Goal: Obtain resource: Download file/media

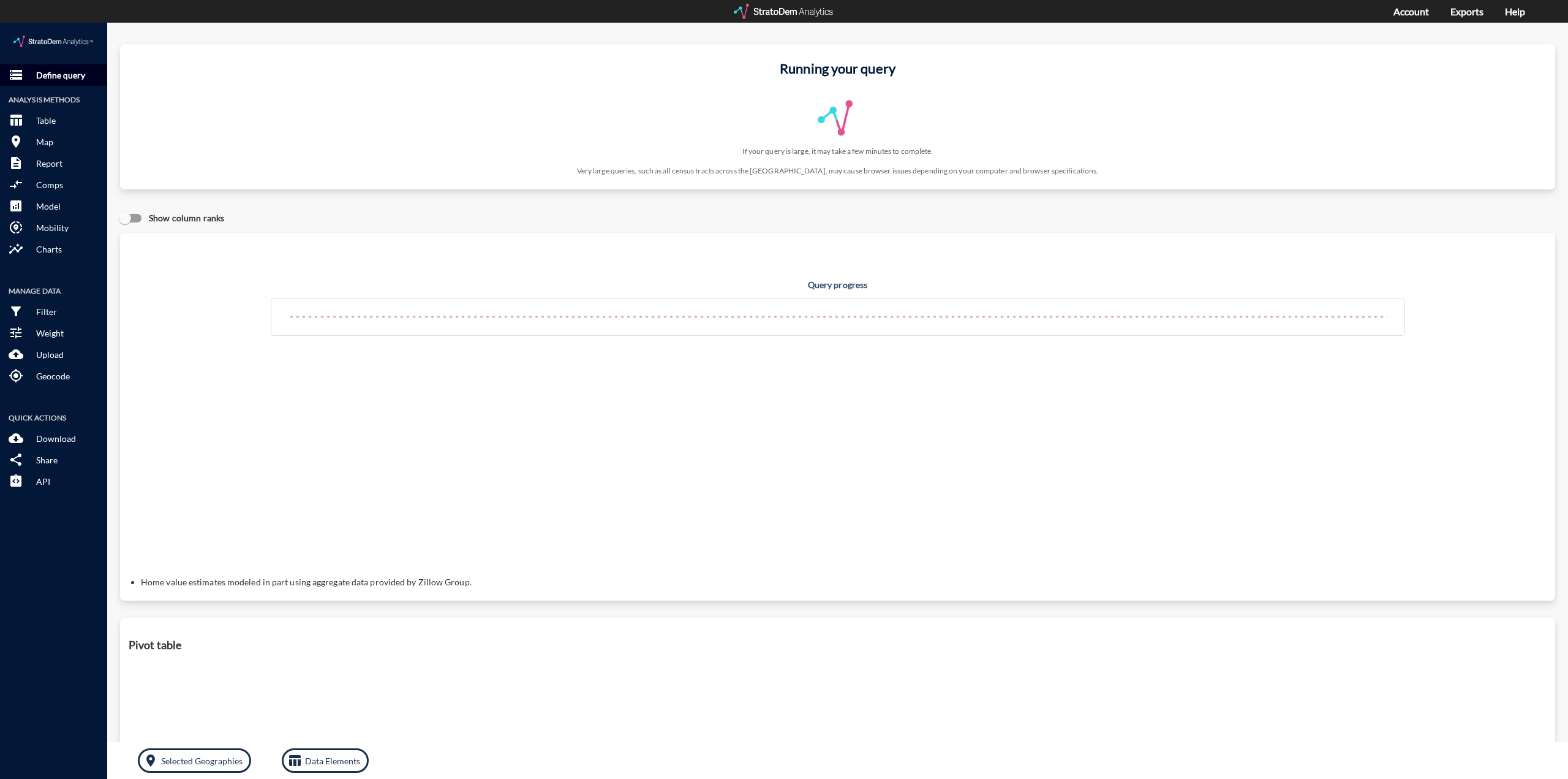
click p "Define query"
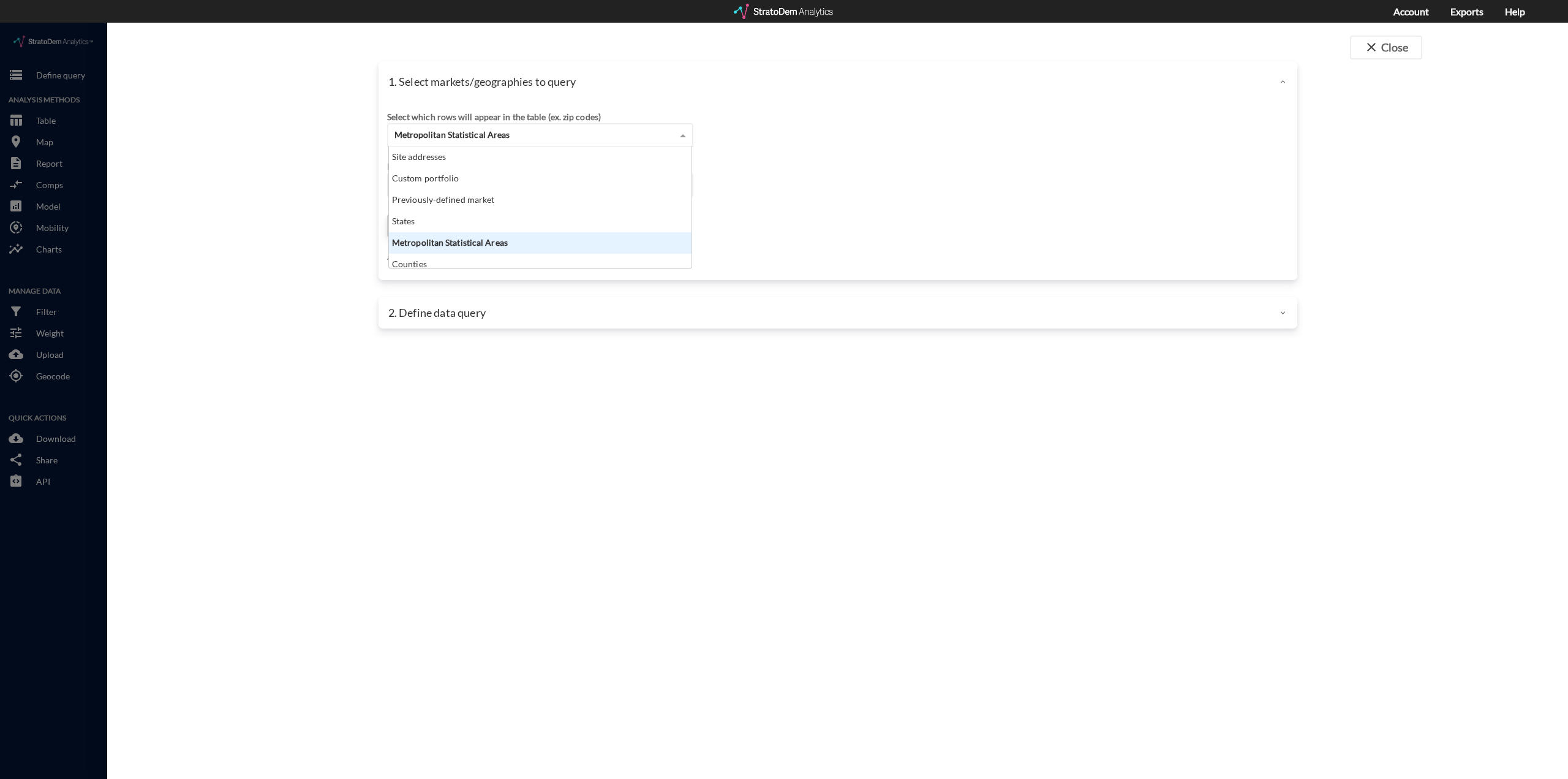
click div "Metropolitan Statistical Areas"
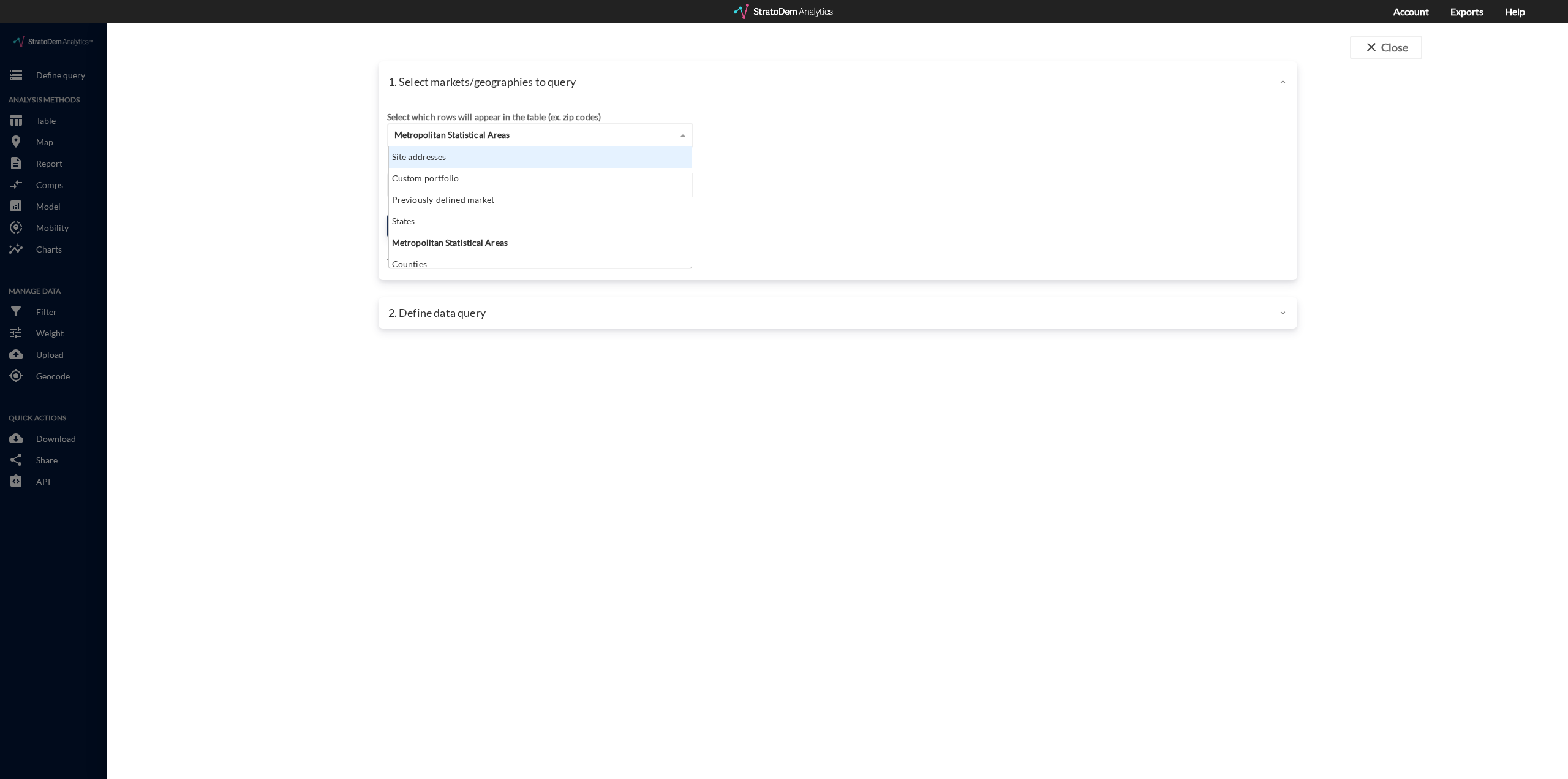
click div "Site addresses"
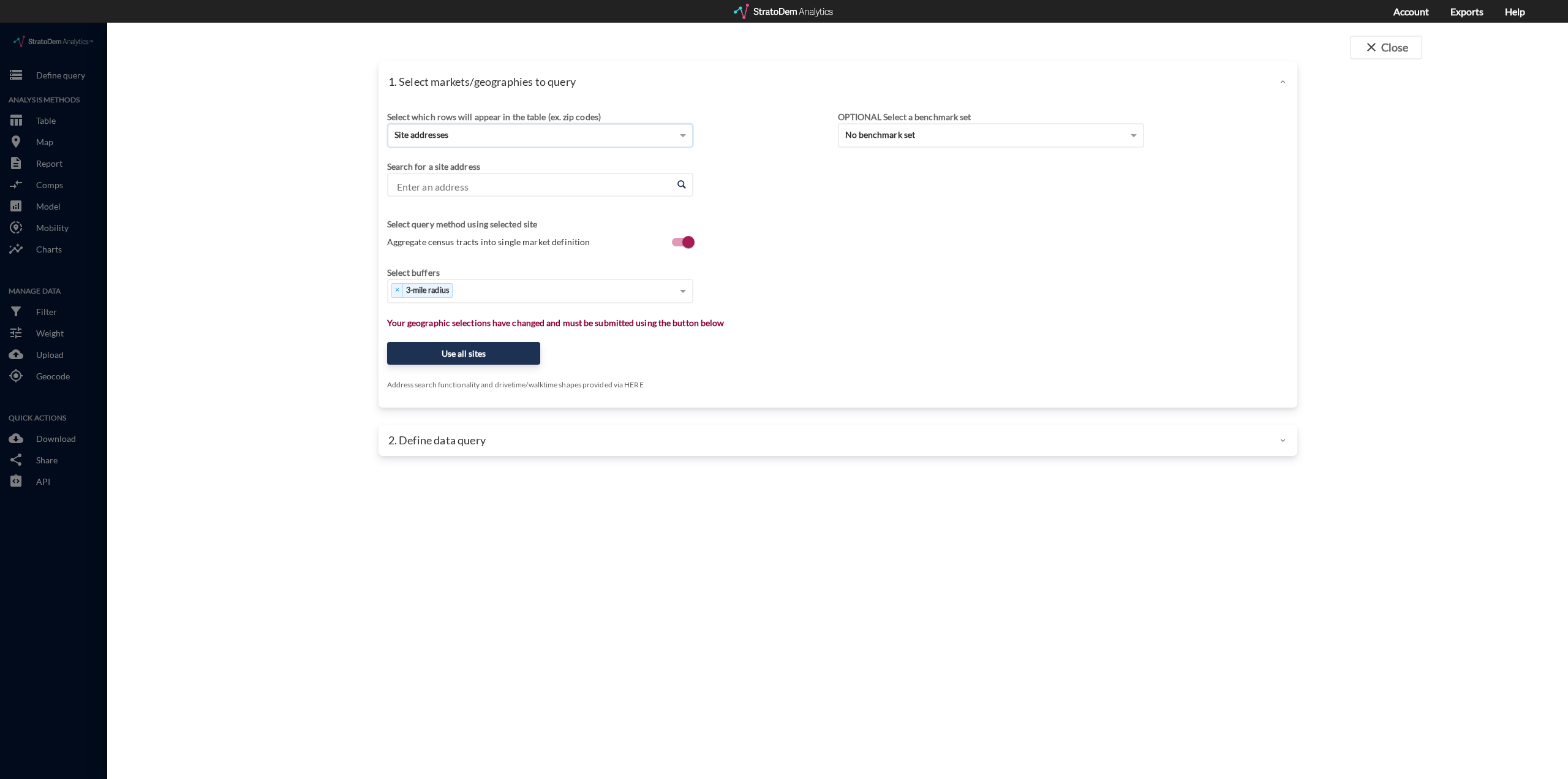
click input "Enter an address"
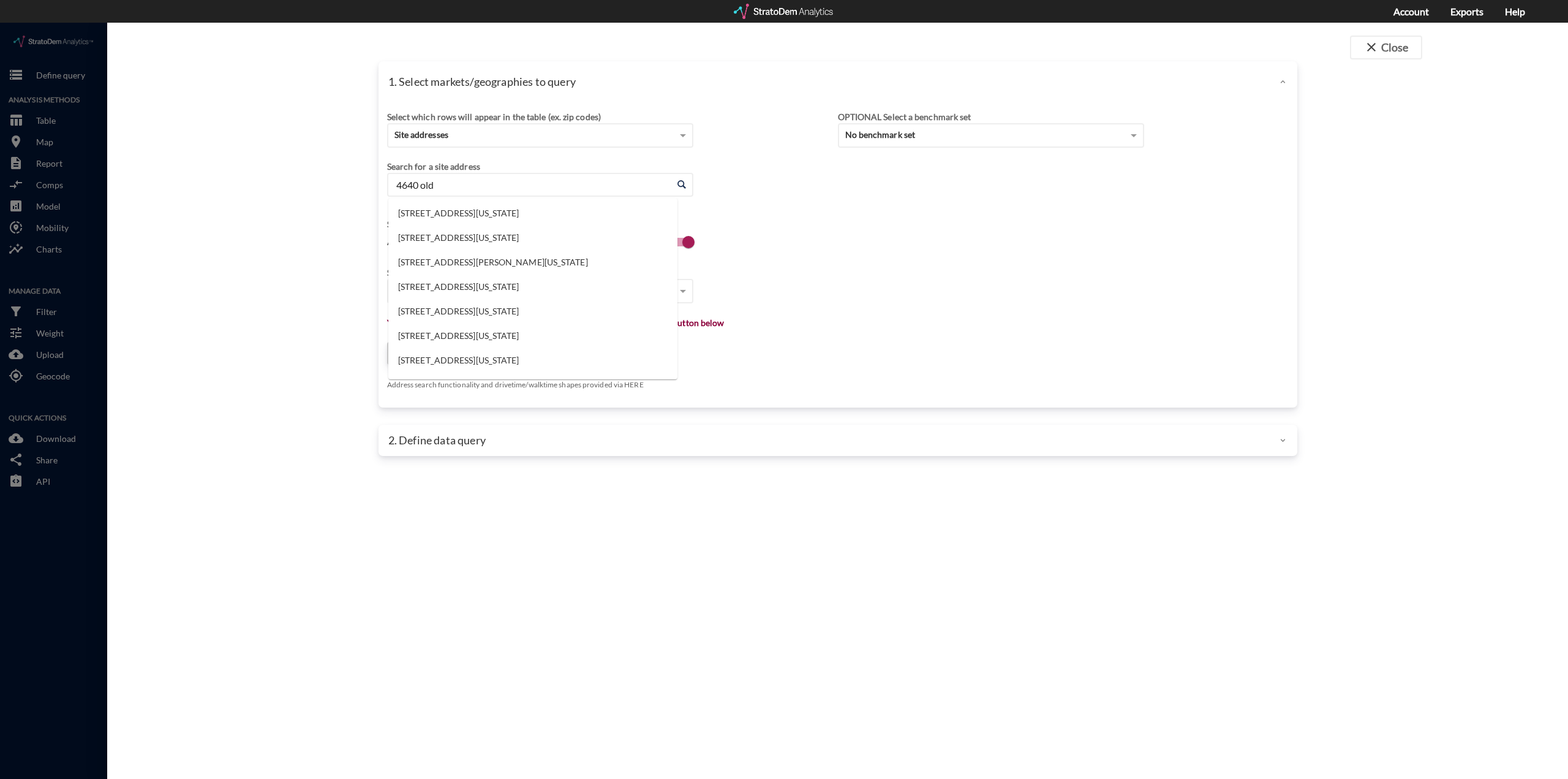
type input "4640 old"
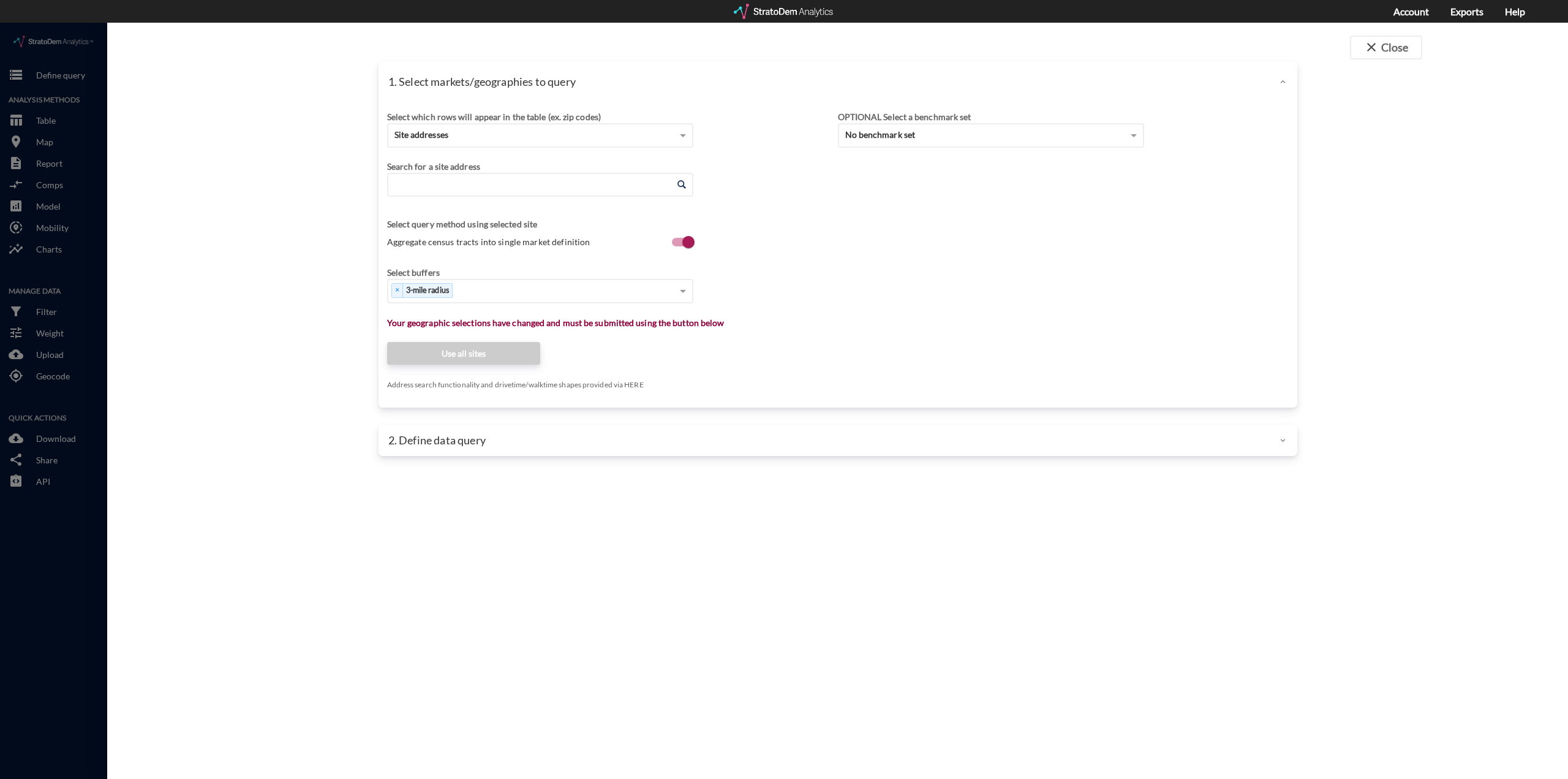
click input "Enter an address"
click li "4640 Old Wake Forest Rd, Raleigh, North Carolina"
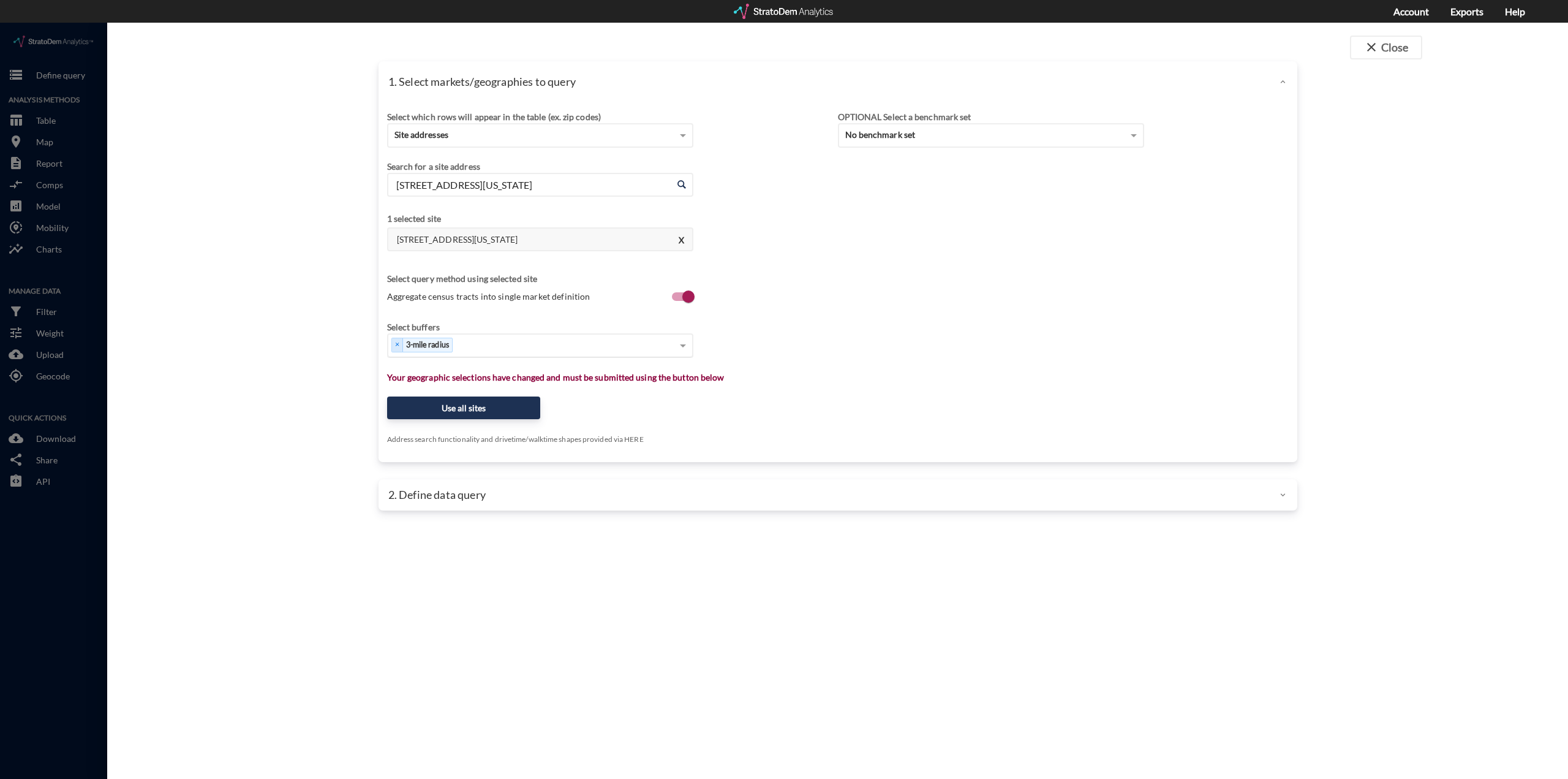
type input "4640 Old Wake Forest Rd, Raleigh, North Carolina"
type input "1"
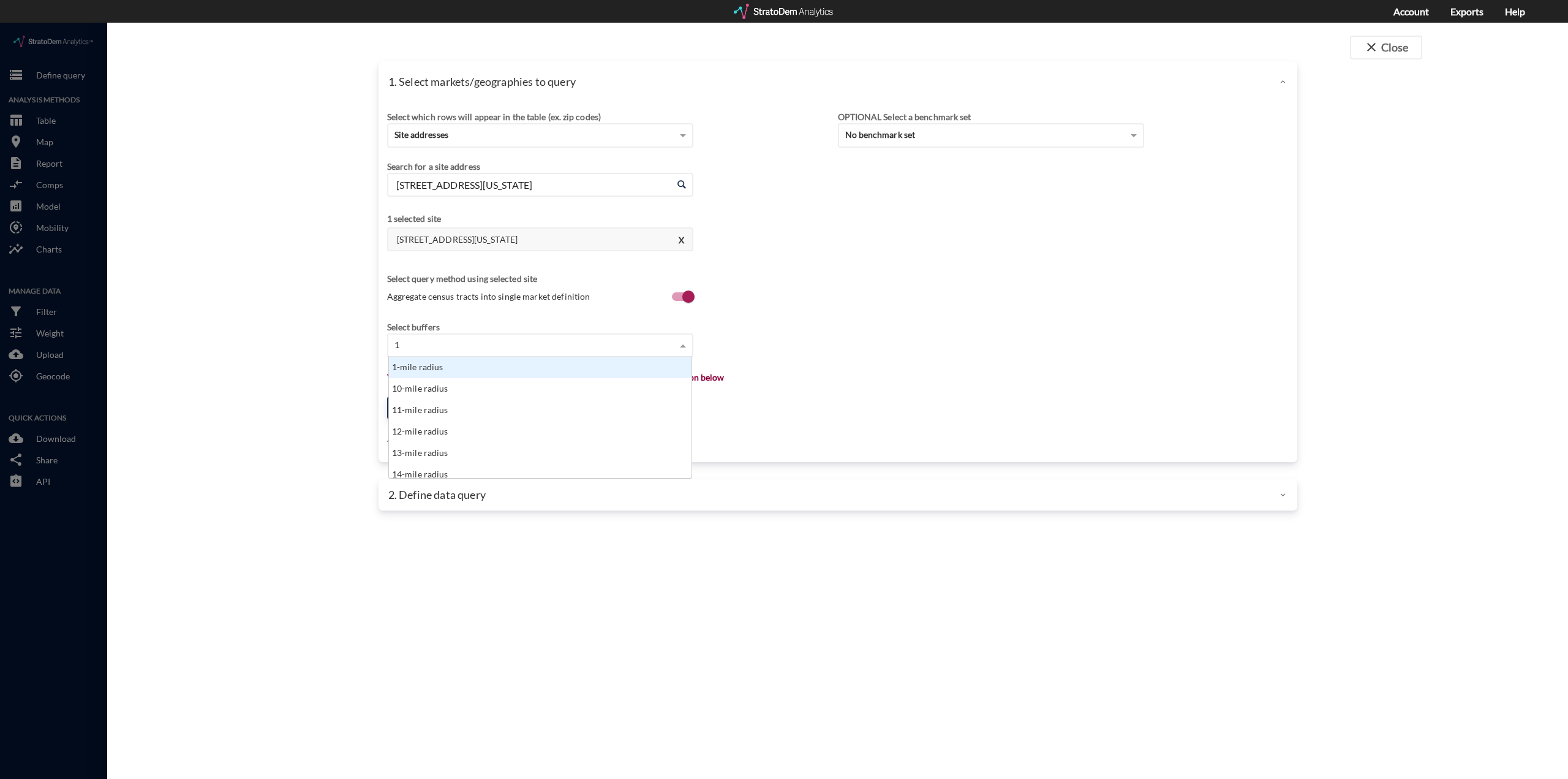
click div "1-mile radius"
type input "3"
click div "3-mile radius"
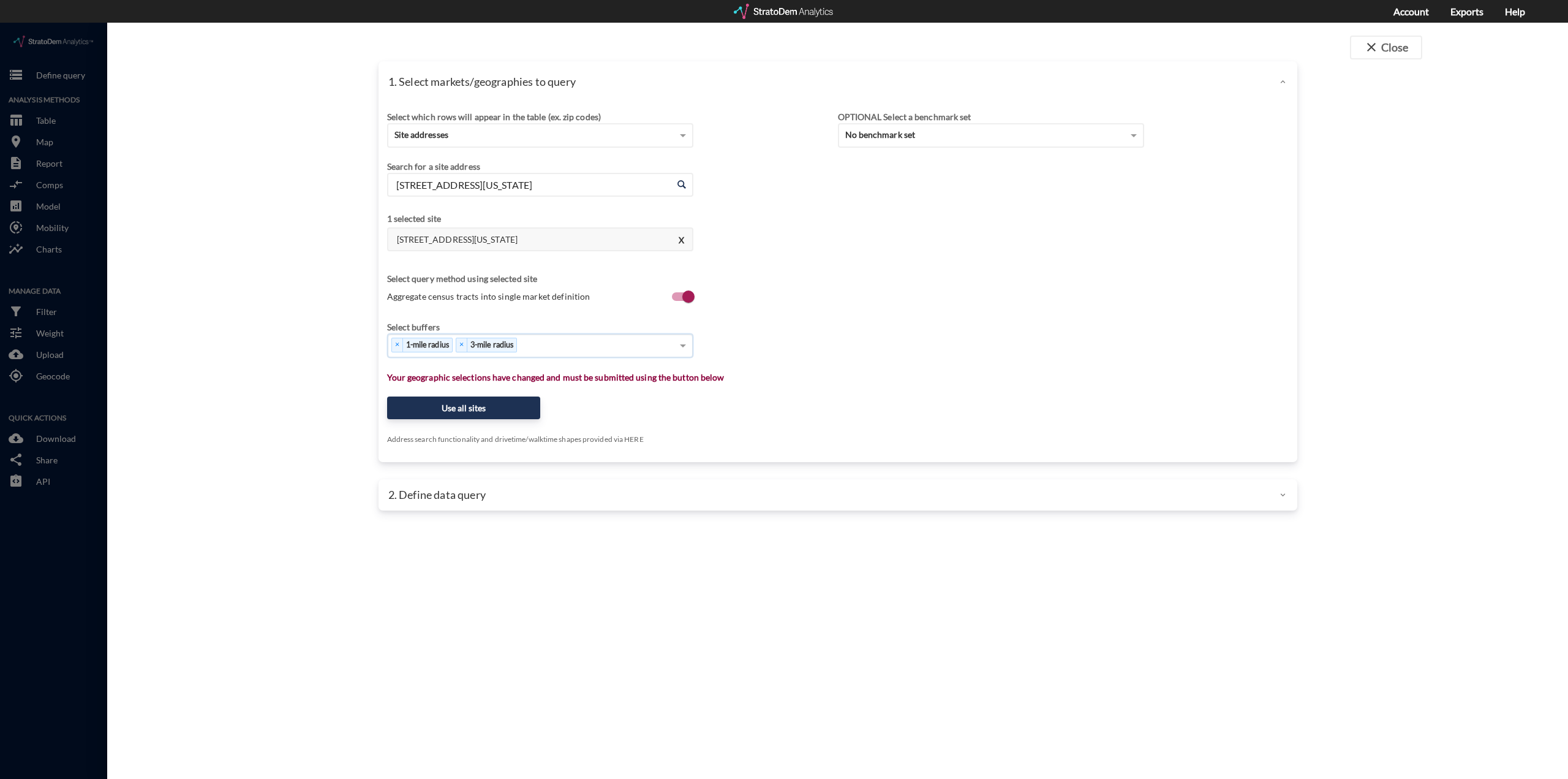
type input "5"
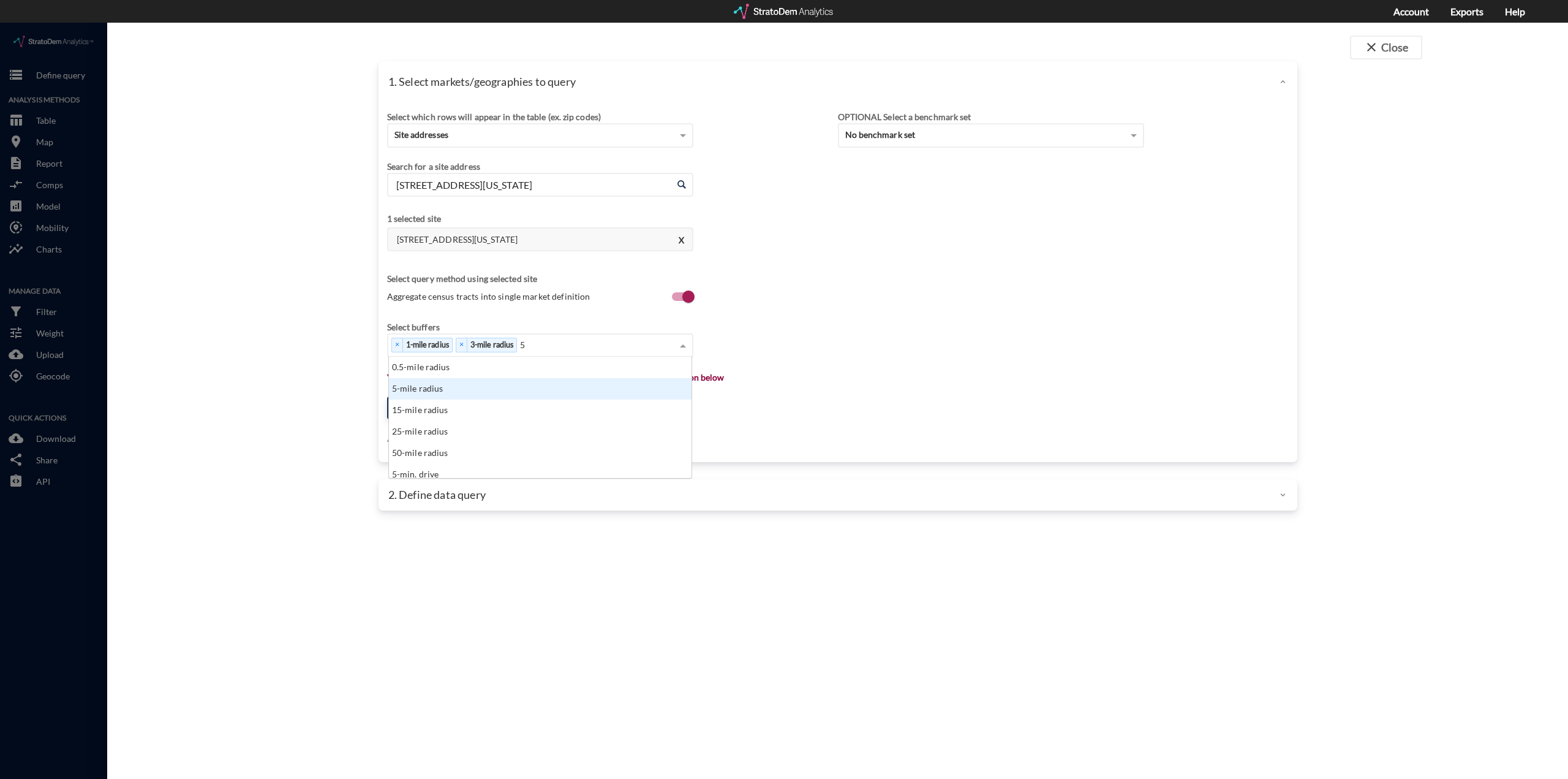
click div "5-mile radius"
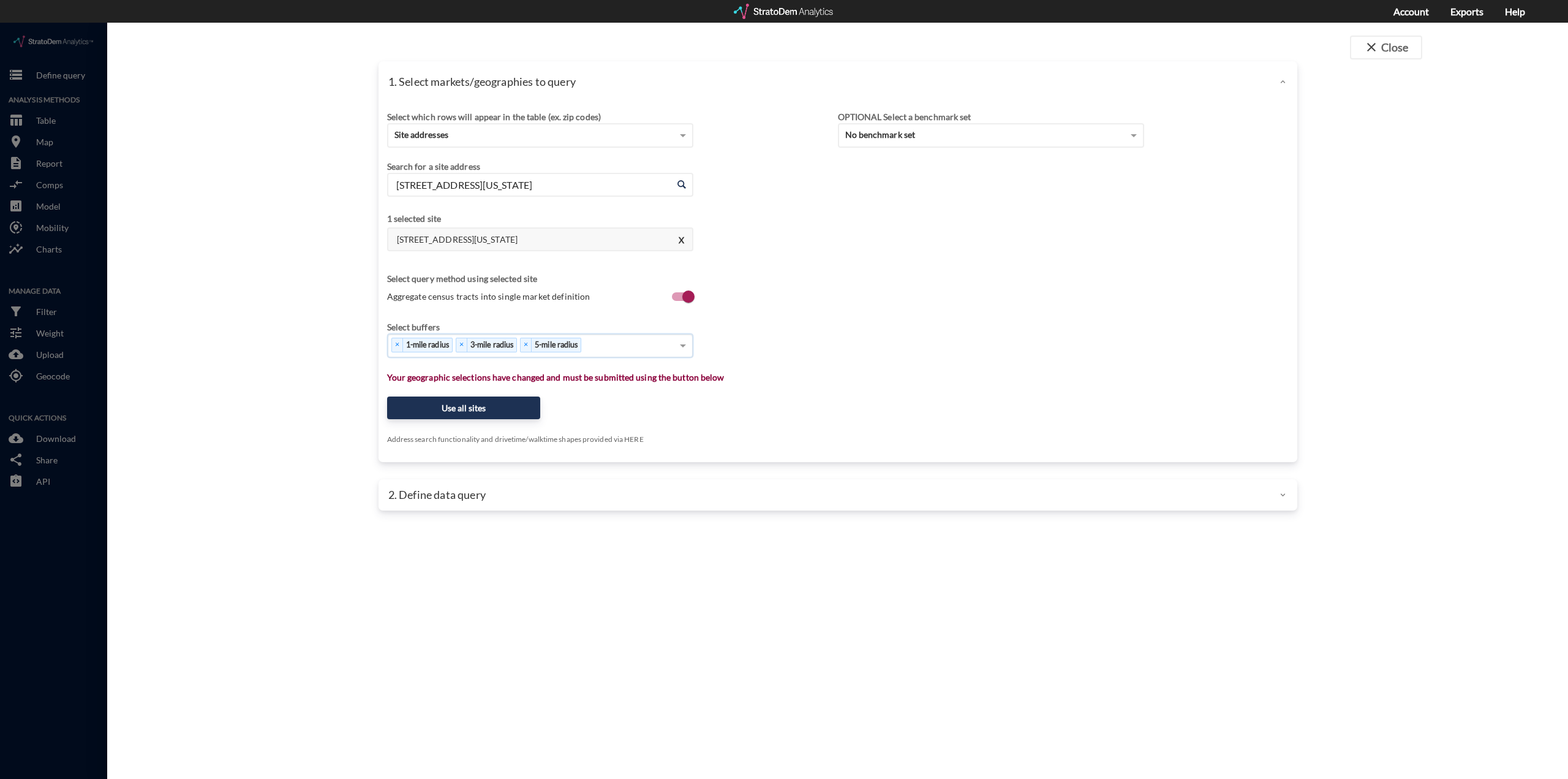
type input "1"
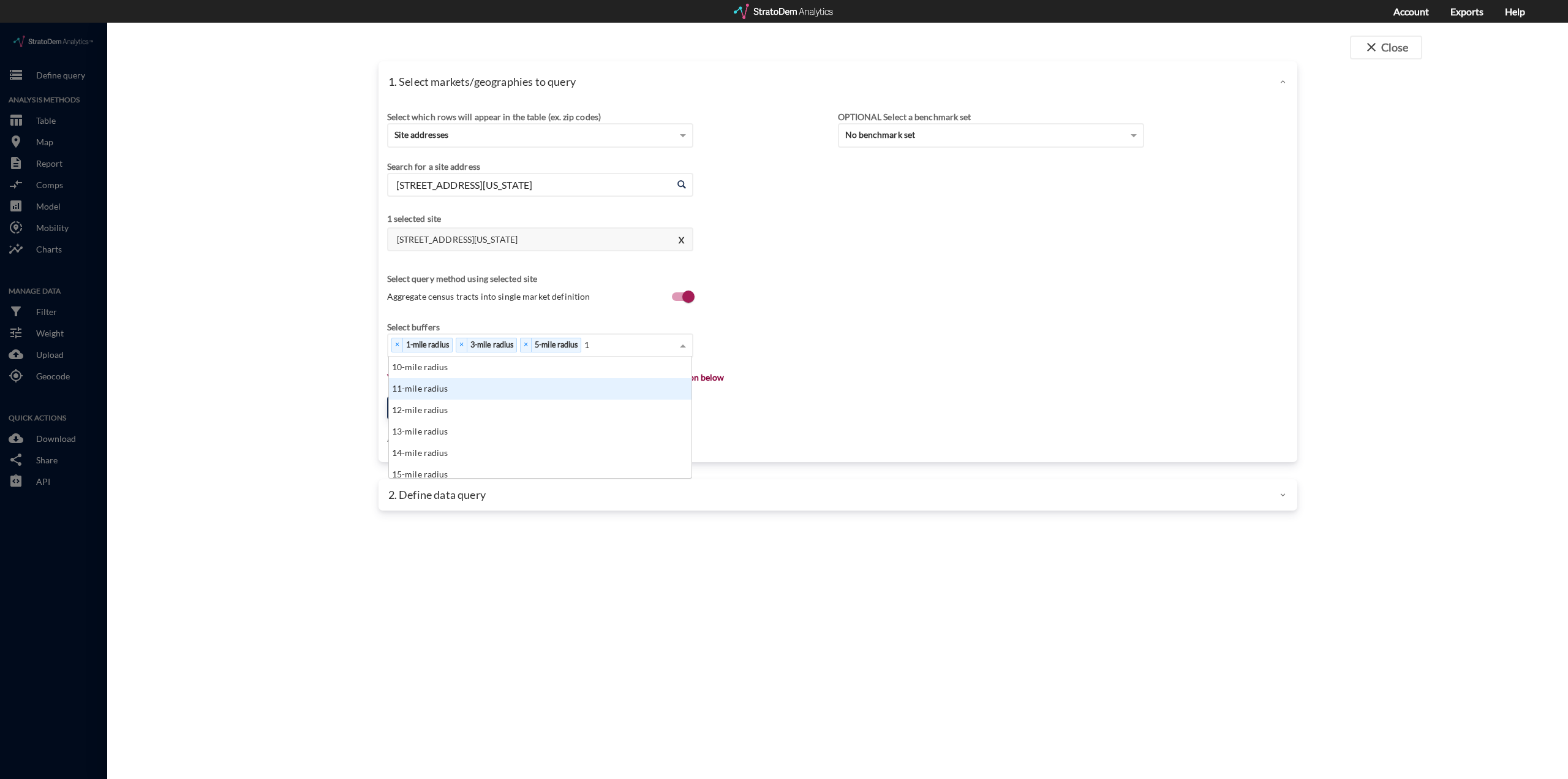
click div "11-mile radius"
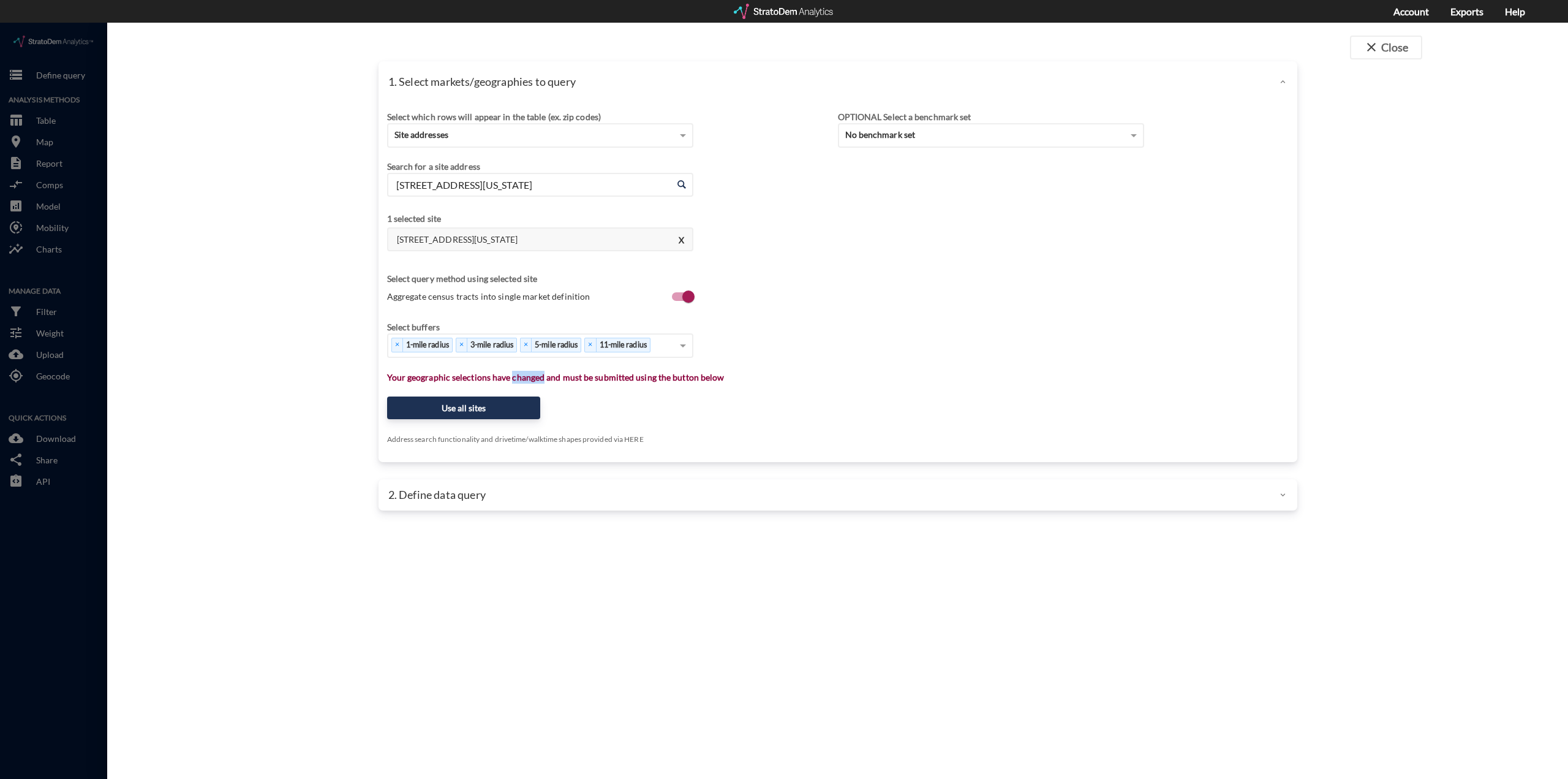
click p "Your geographic selections have changed and must be submitted using the button …"
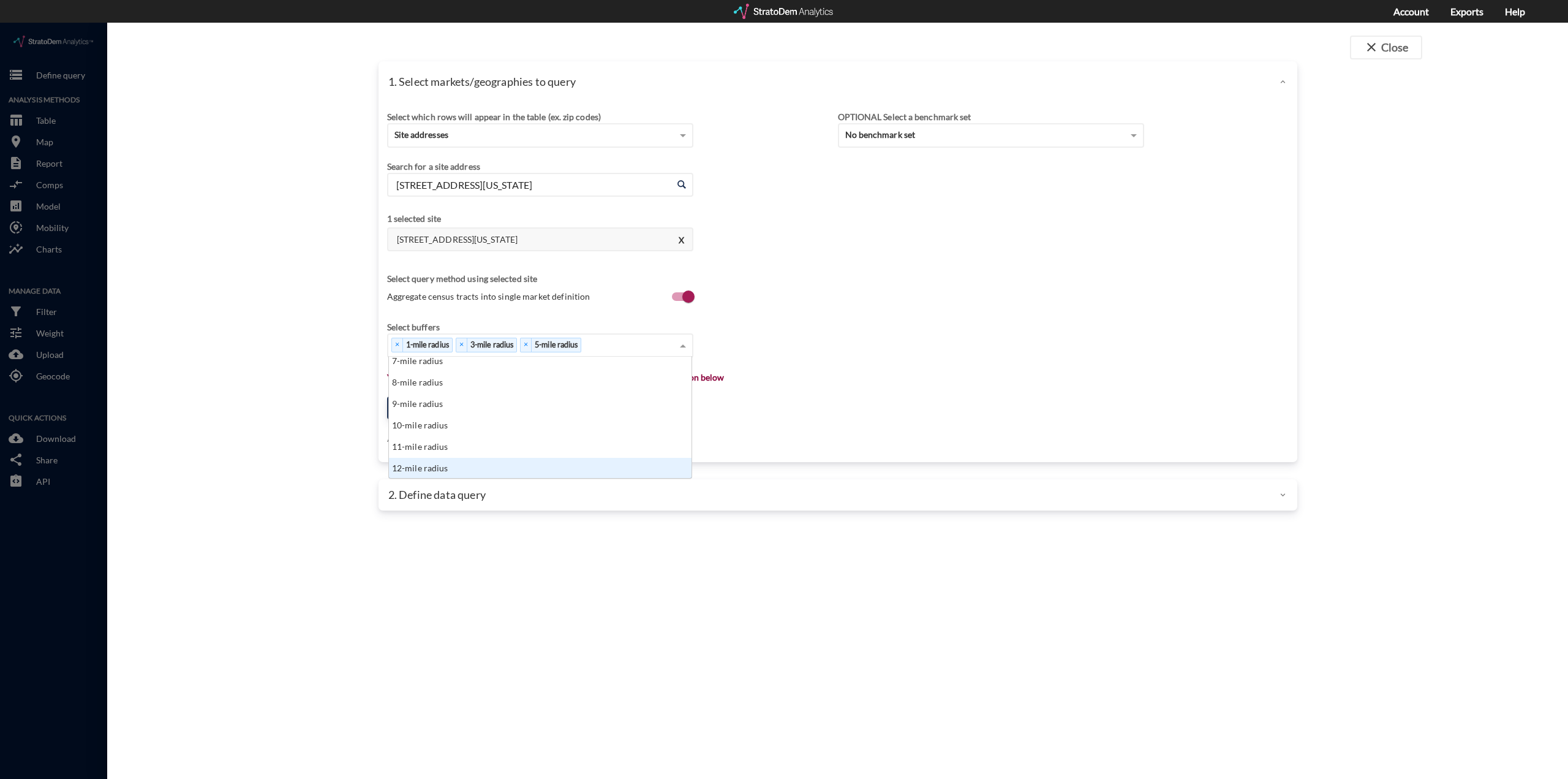
type input "1"
click div "10-min. drive"
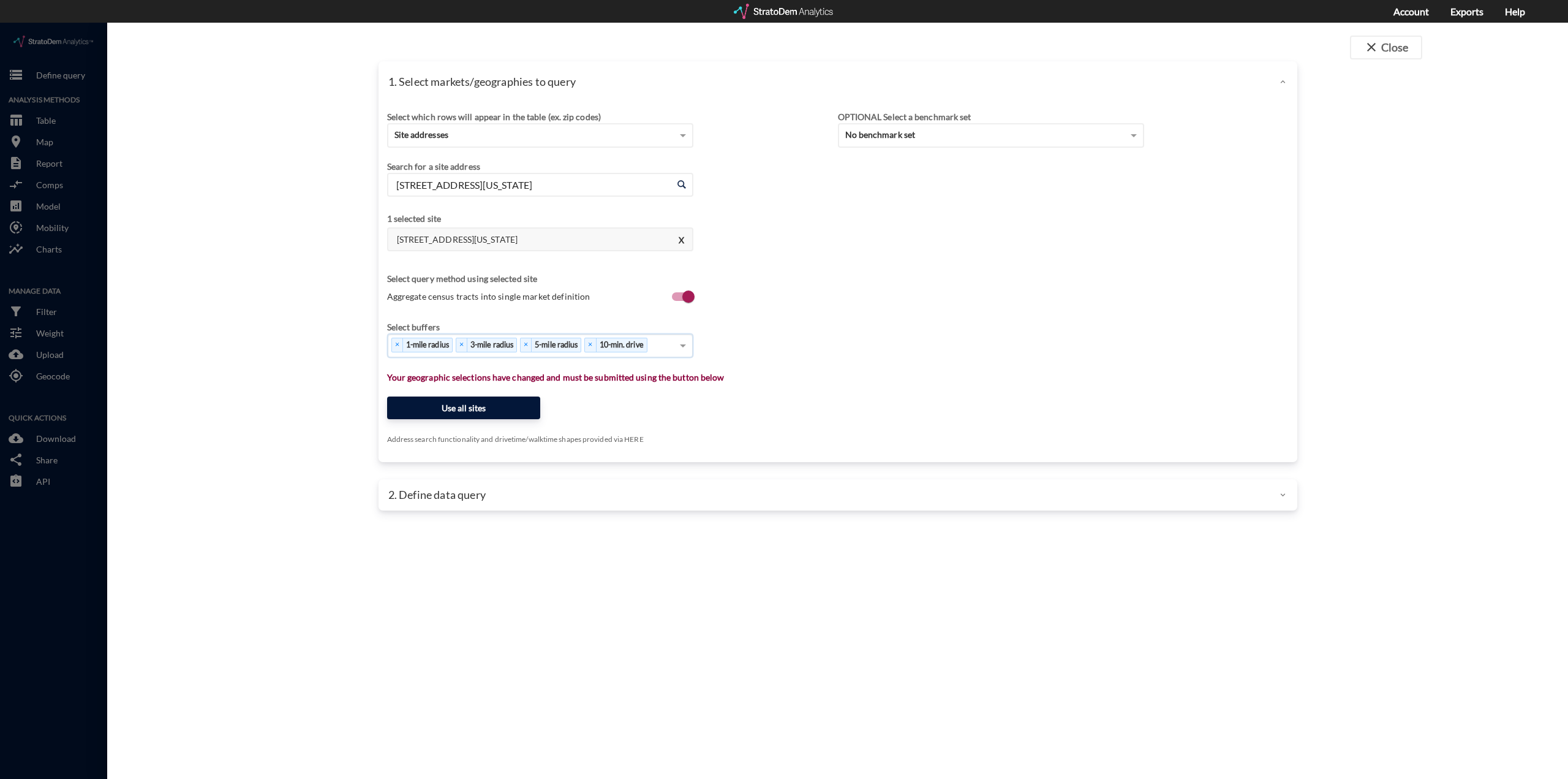
click button "Use all sites"
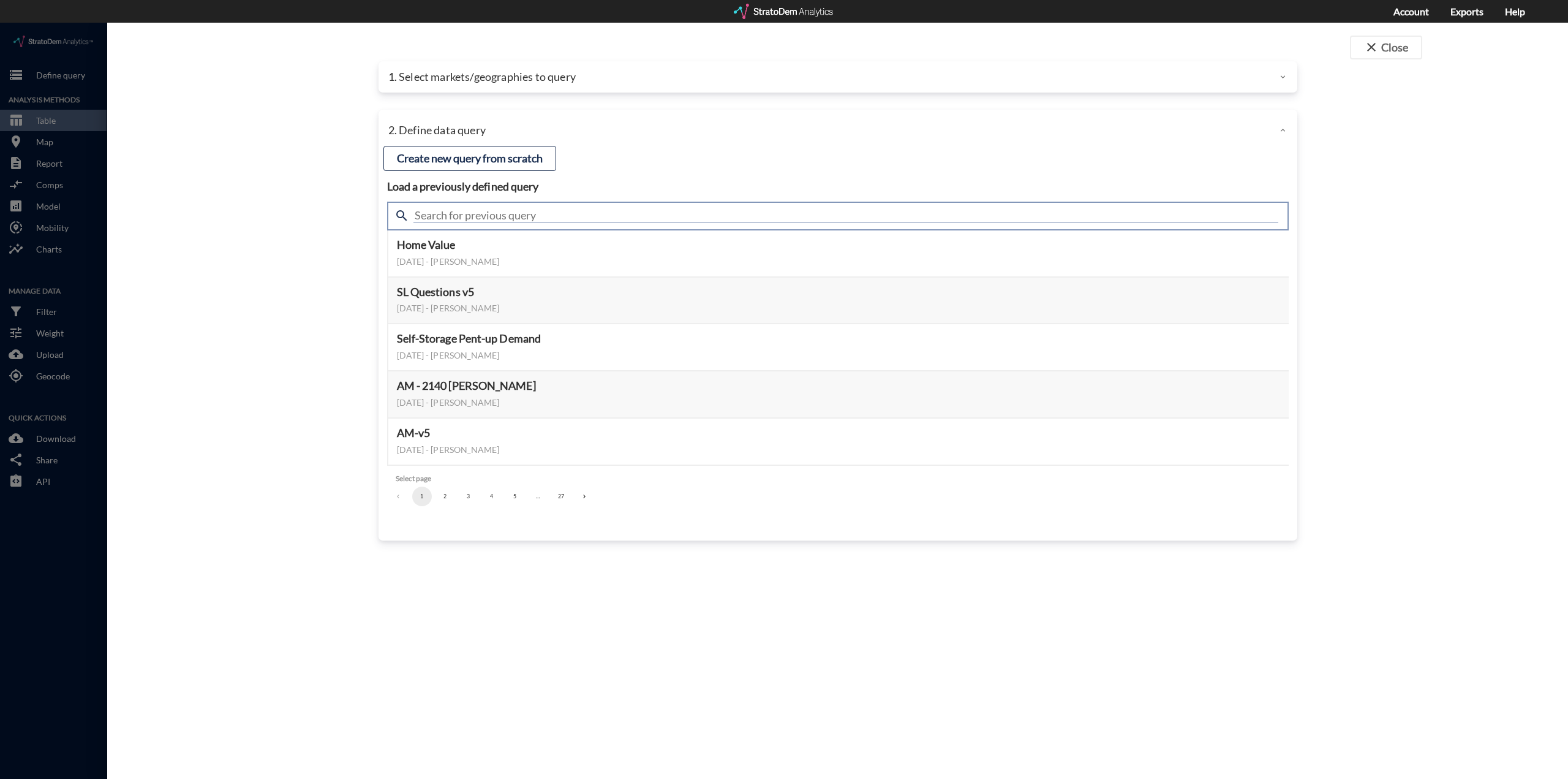
click input "text"
type input "demand"
click div "close Close 1. Select markets/geographies to query Select which rows will appea…"
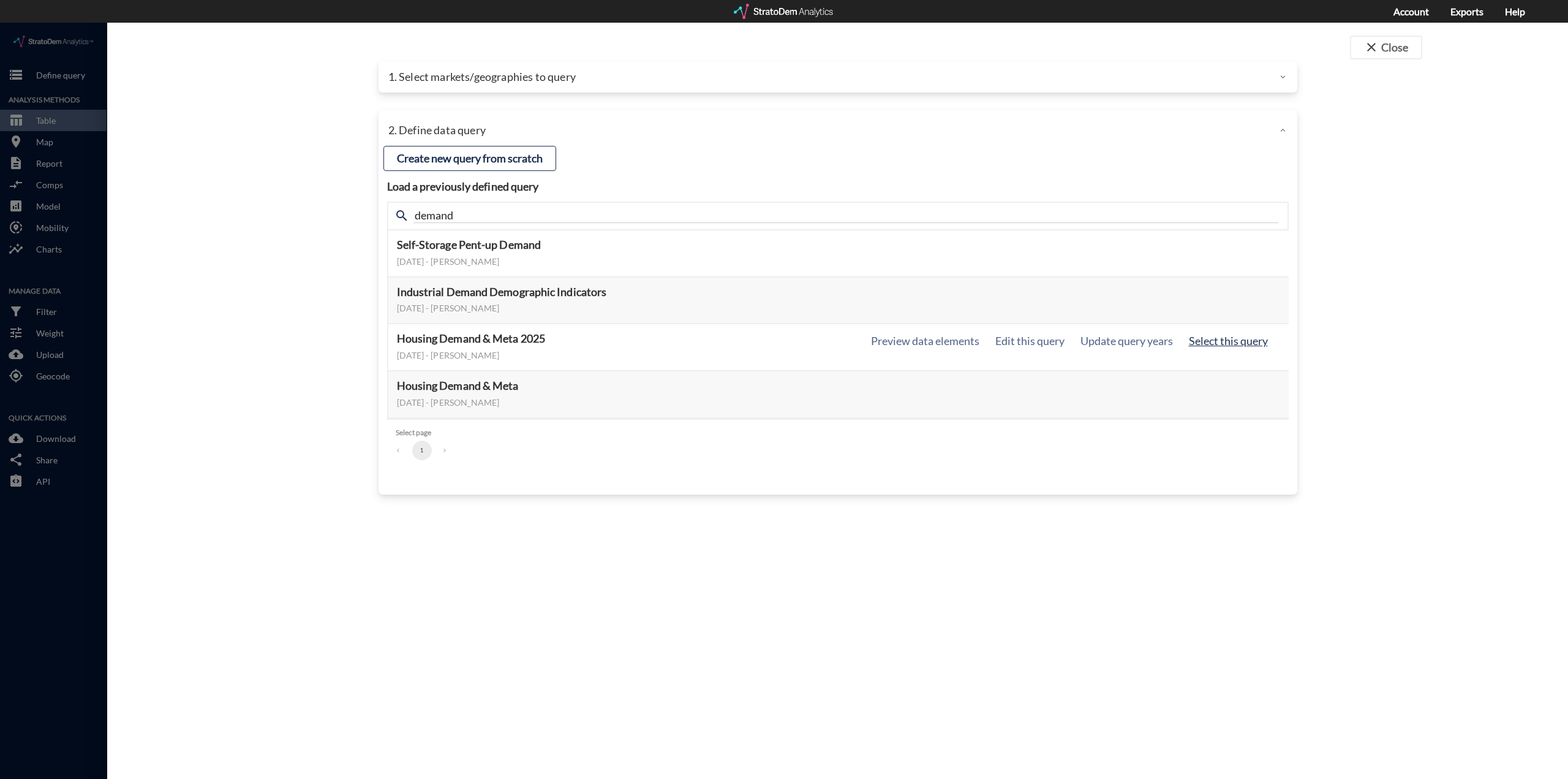
click button "Select this query"
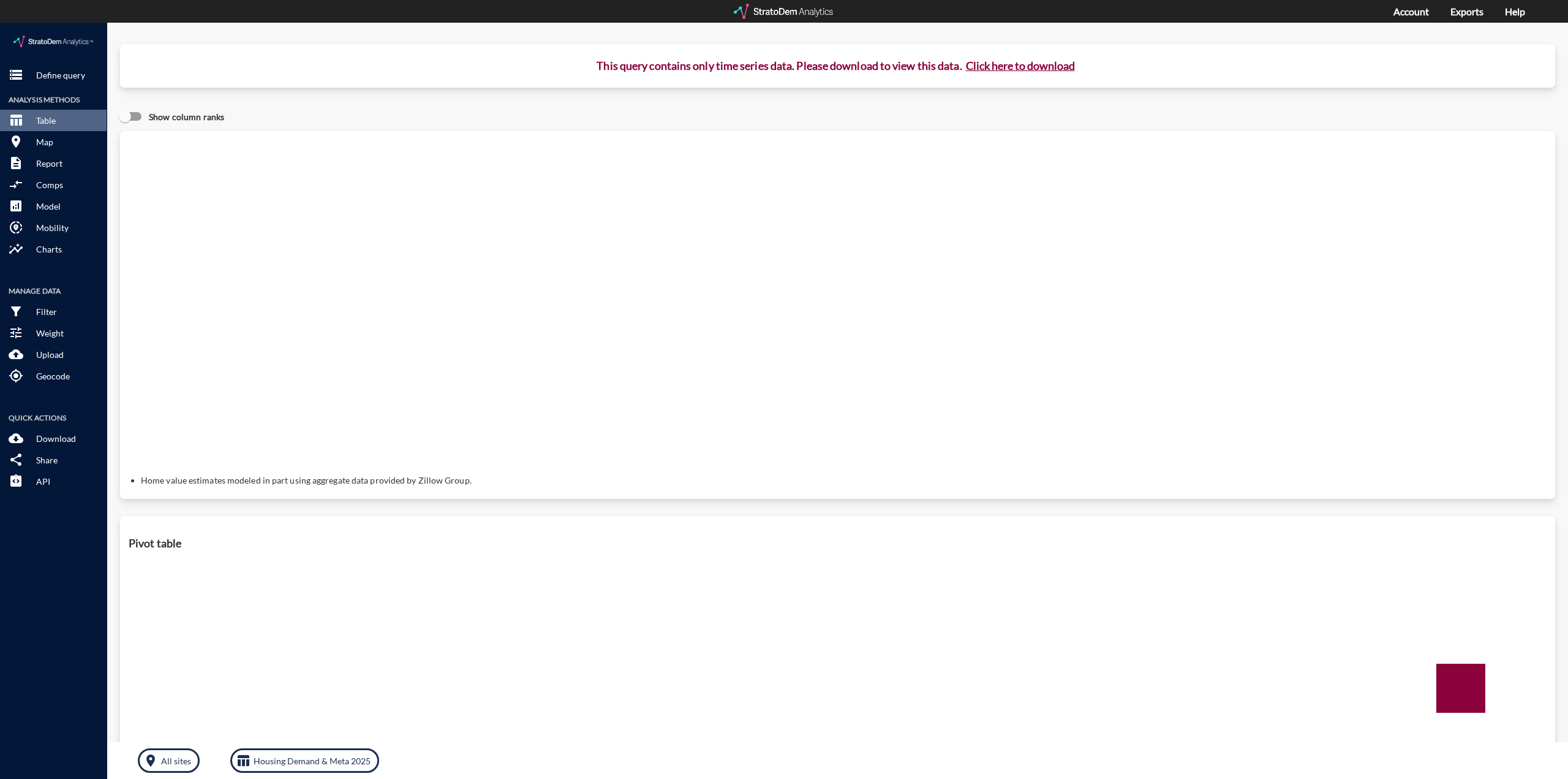
click button "Click here to download"
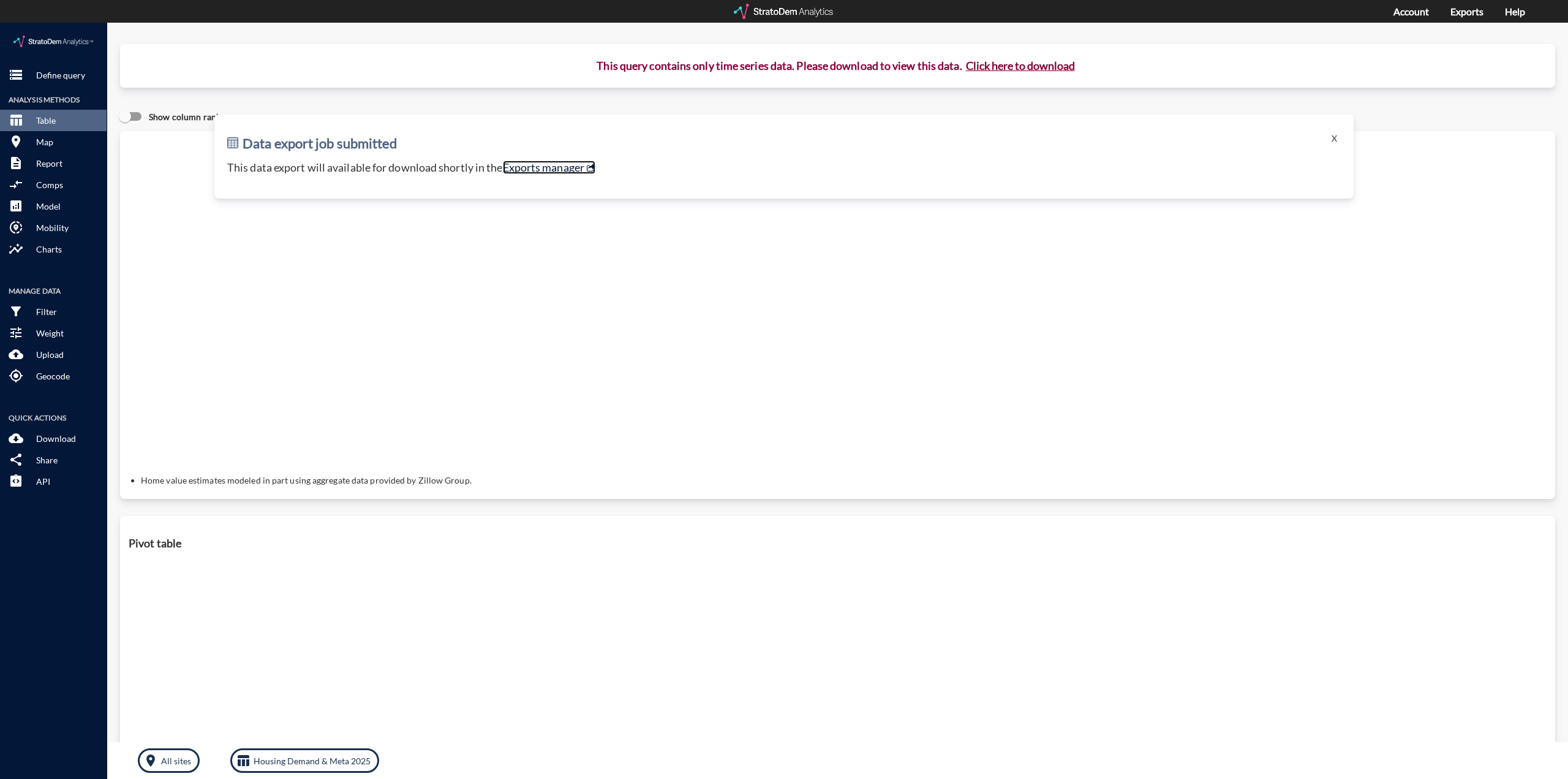
click link "Exports manager"
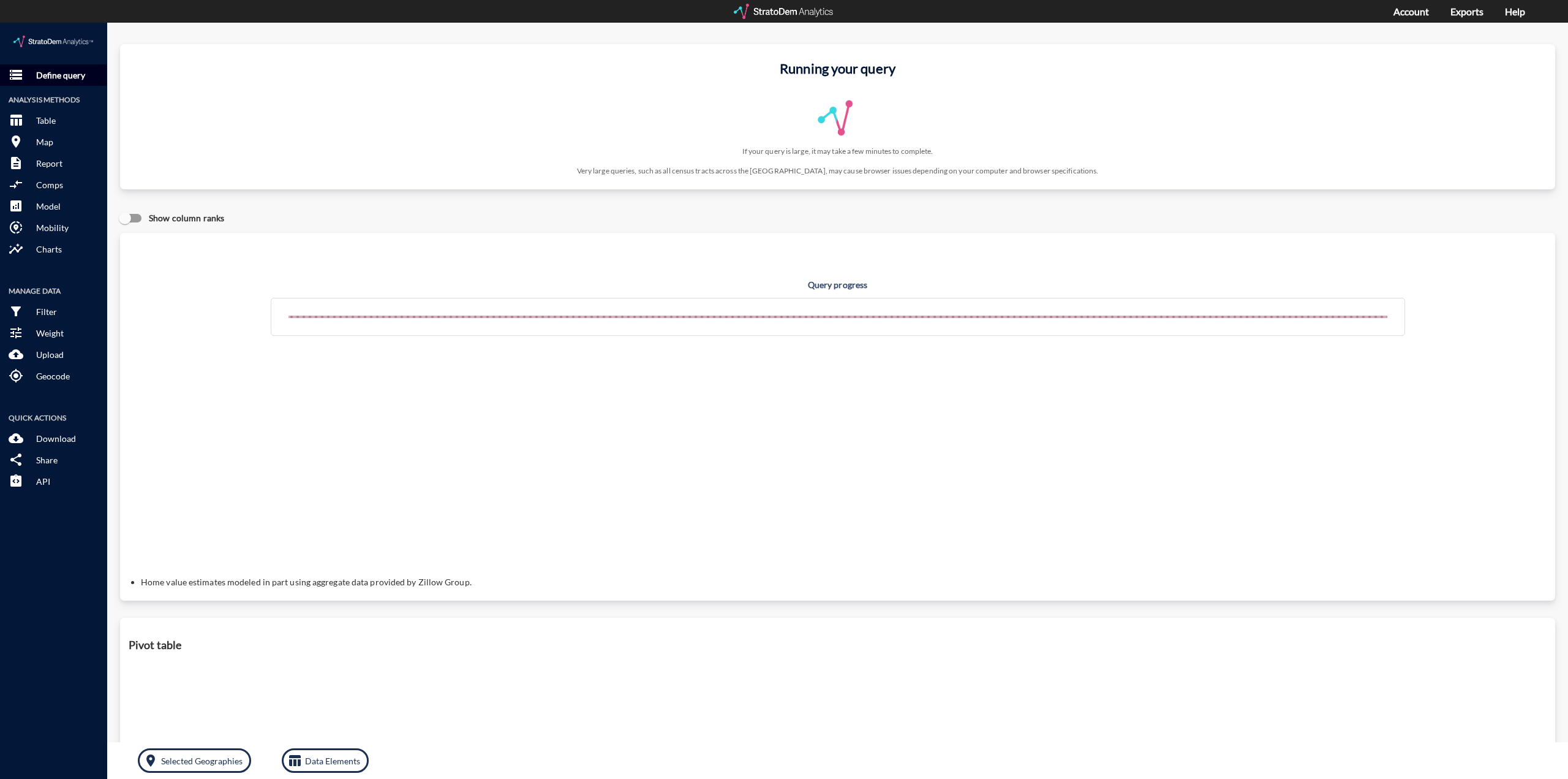
click p "Define query"
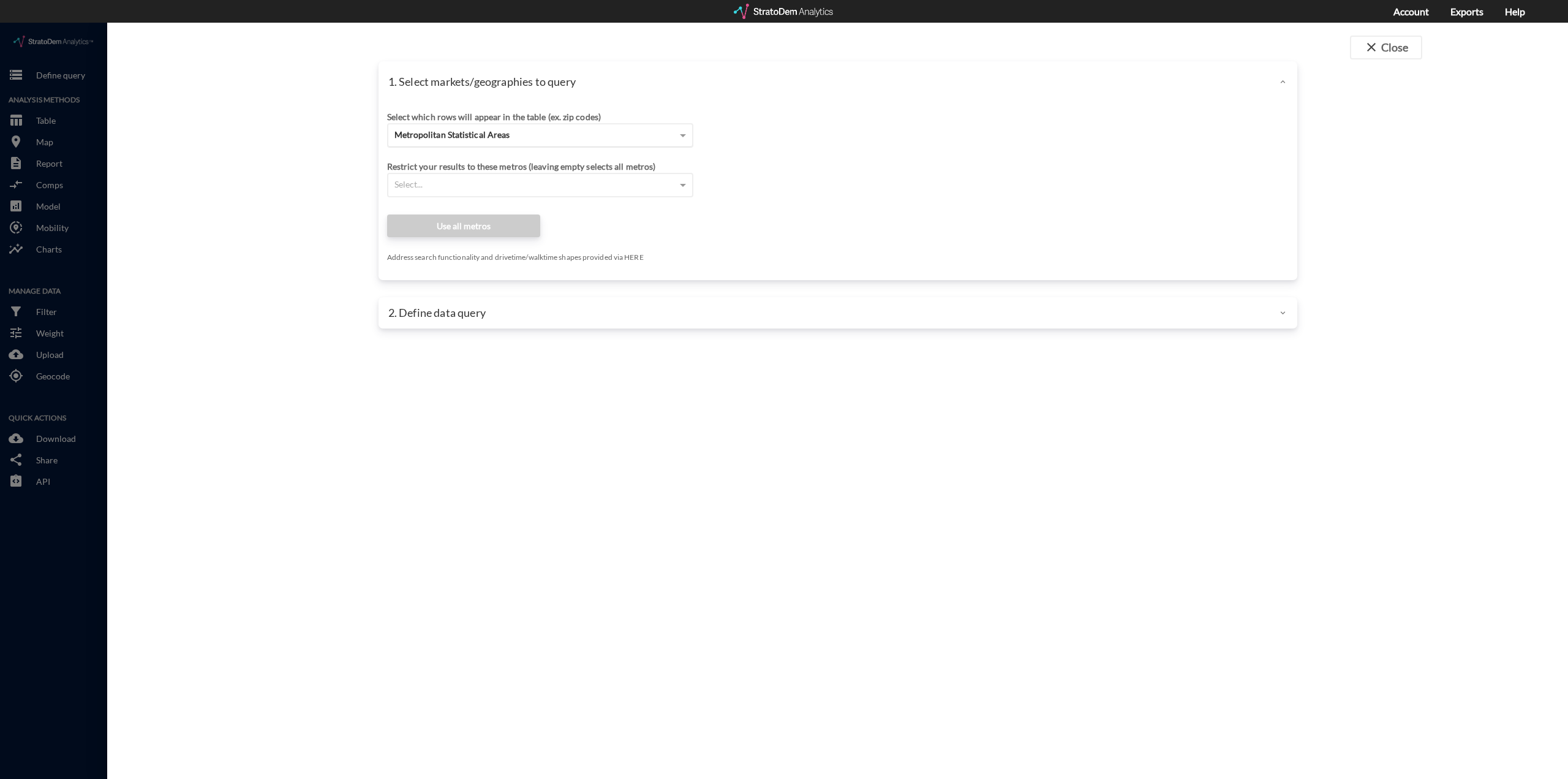
click div "Metropolitan Statistical Areas"
click div "Site addresses"
click input "Enter an address"
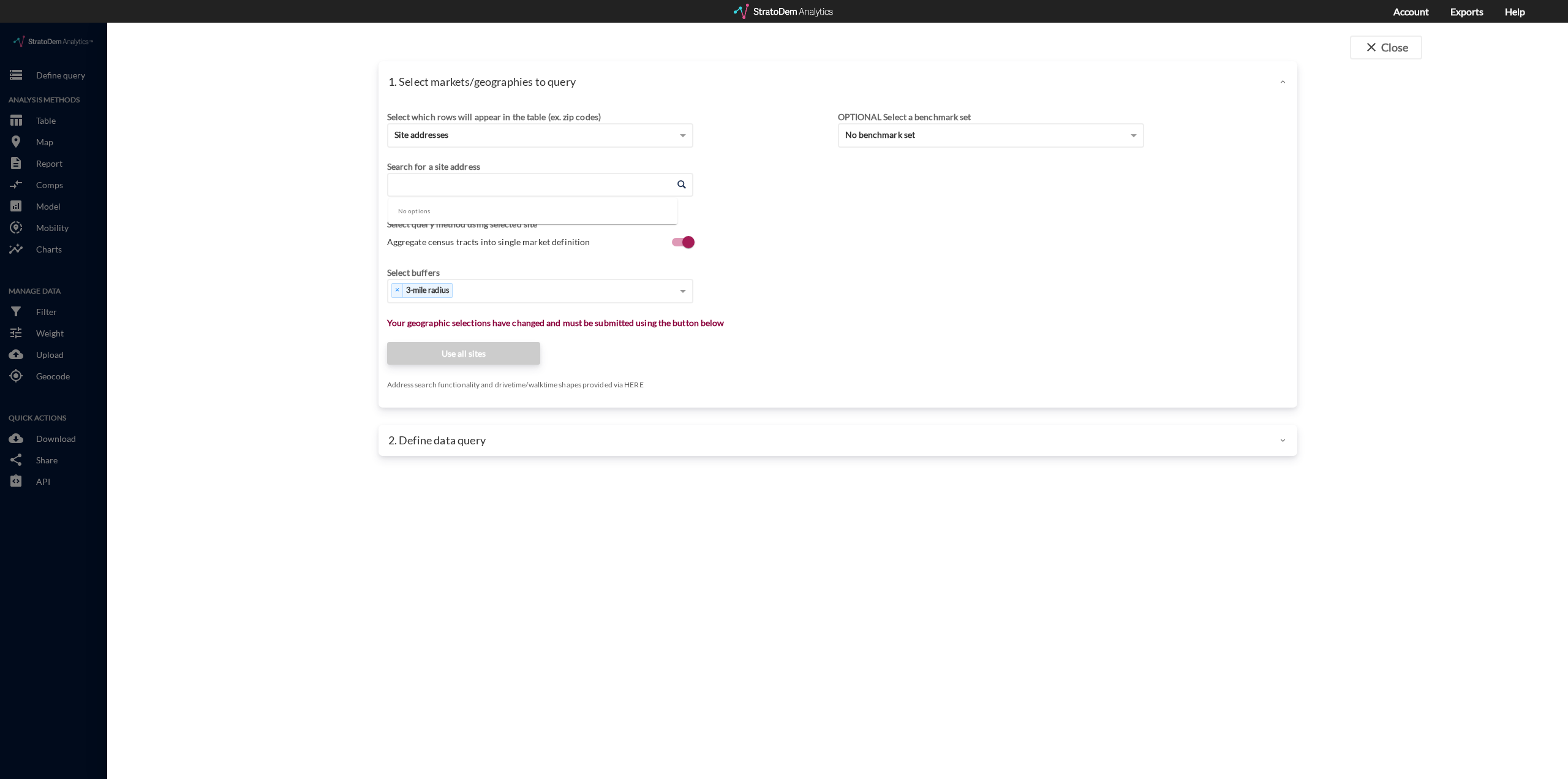
type input "6"
type input "4640"
click input "Enter an address"
click li "4640 Old Wake Forest Rd, Raleigh, North Carolina"
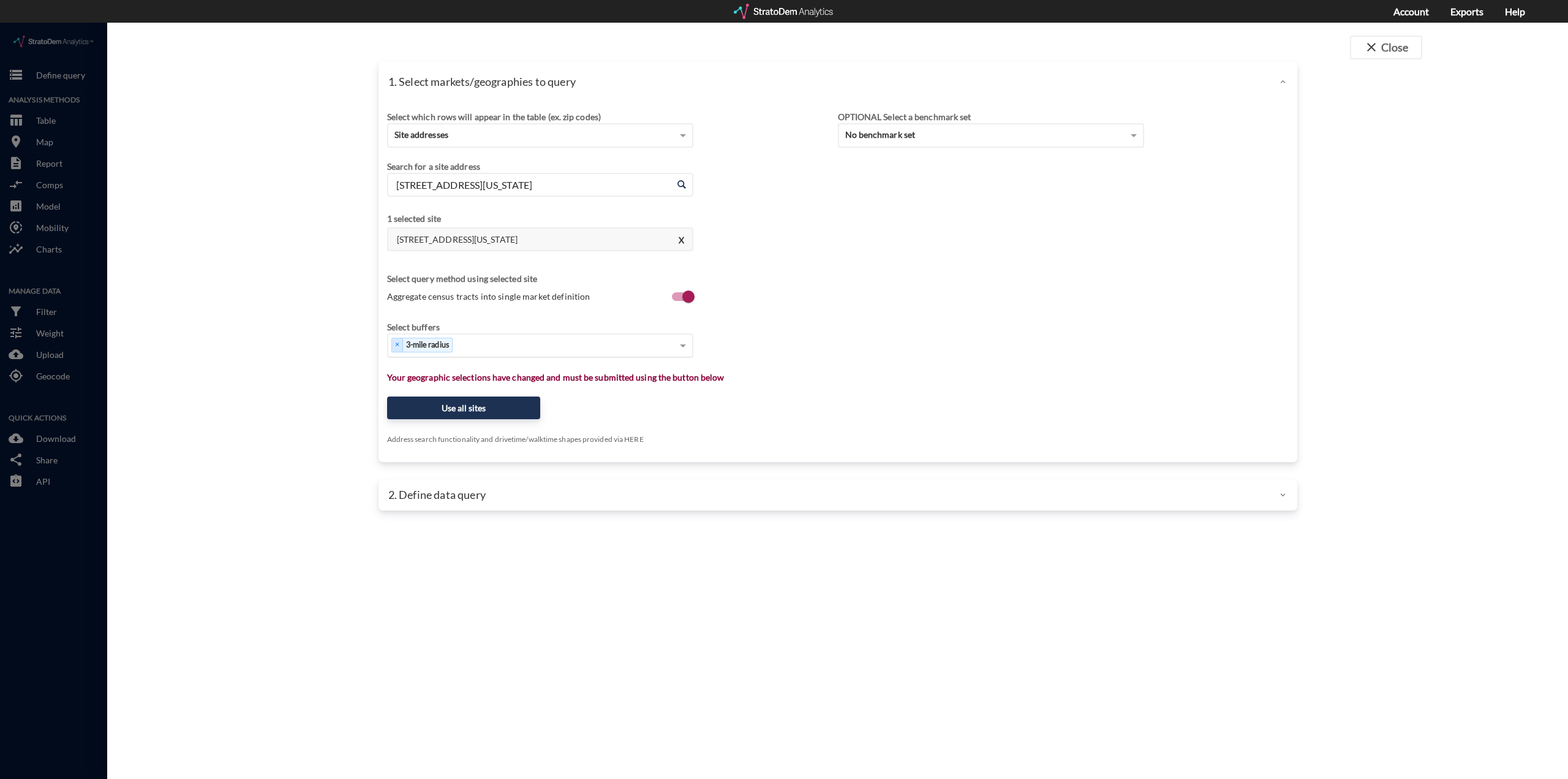
type input "4640 Old Wake Forest Rd, Raleigh, North Carolina"
type input "1"
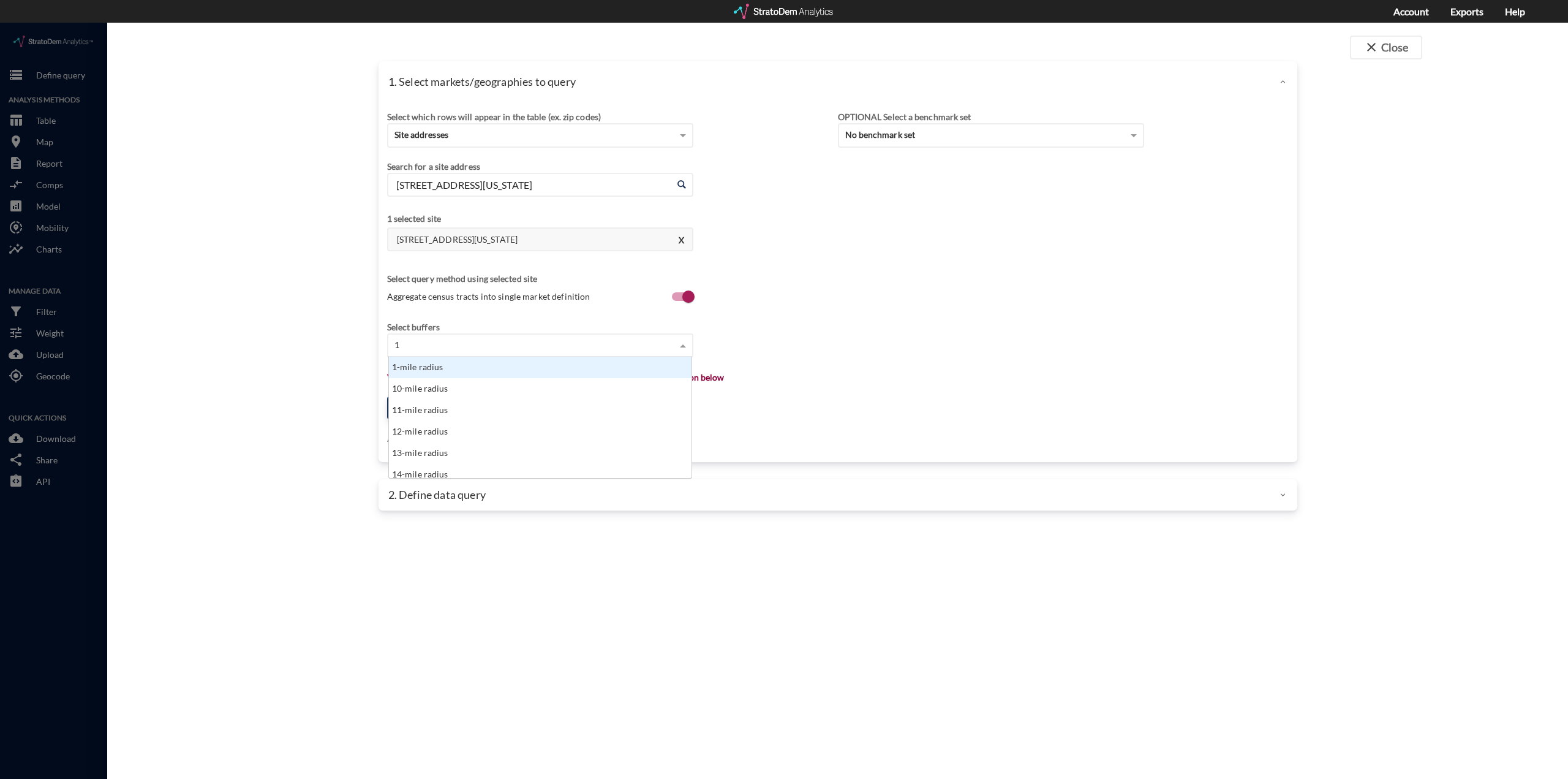
scroll to position [112, 295]
click div "1-mile radius"
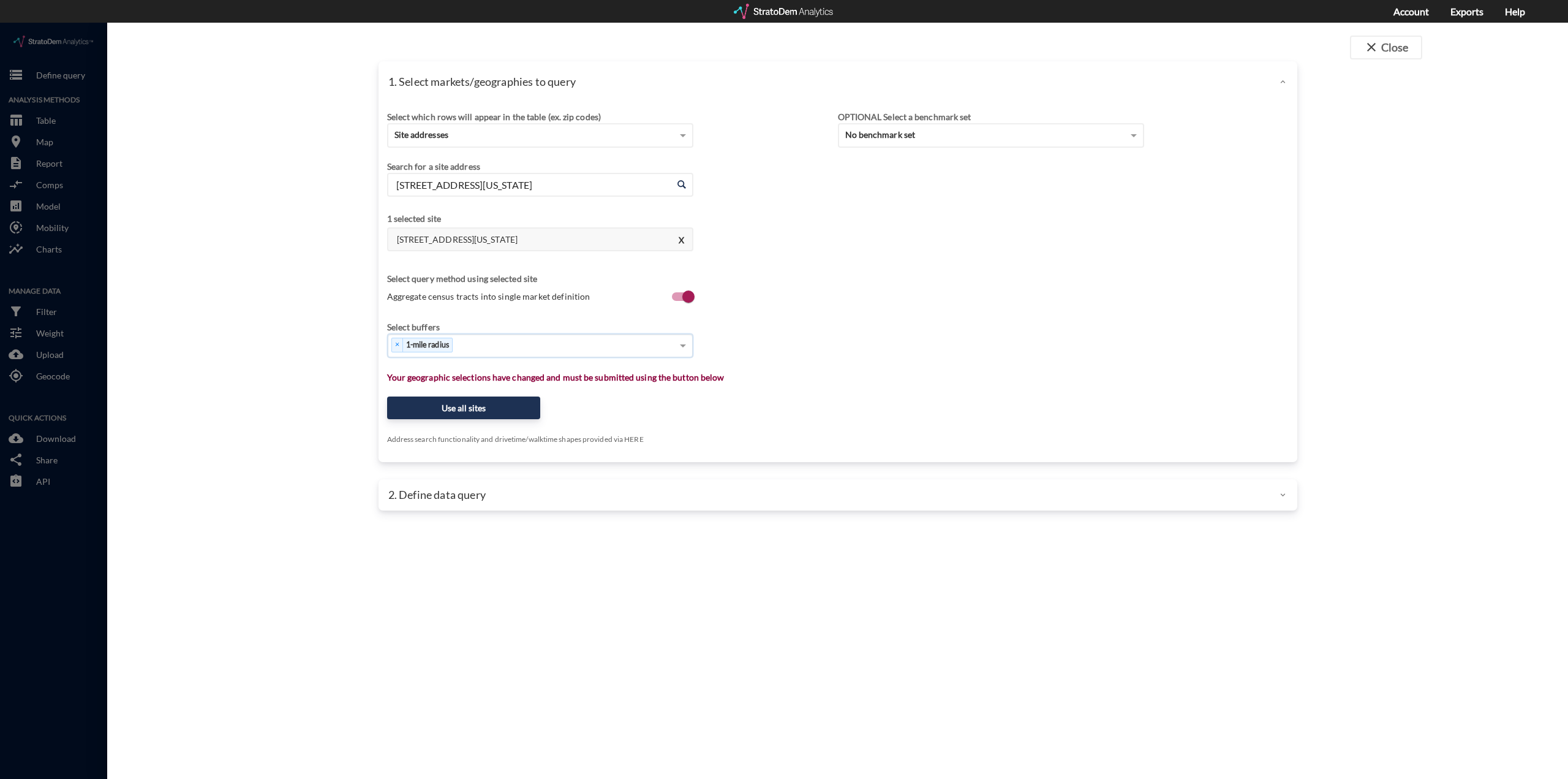
type input "3"
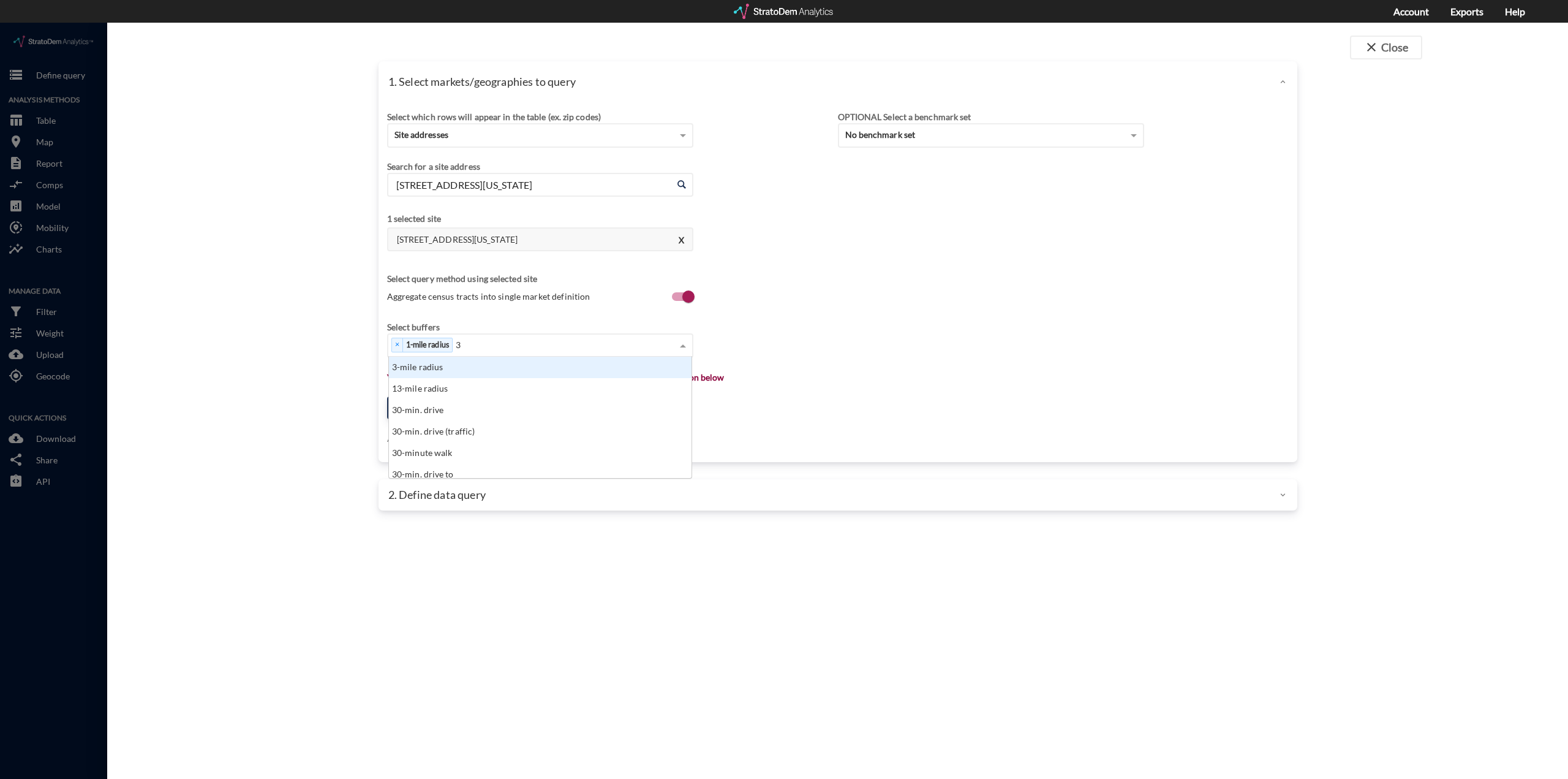
click div "3-mile radius"
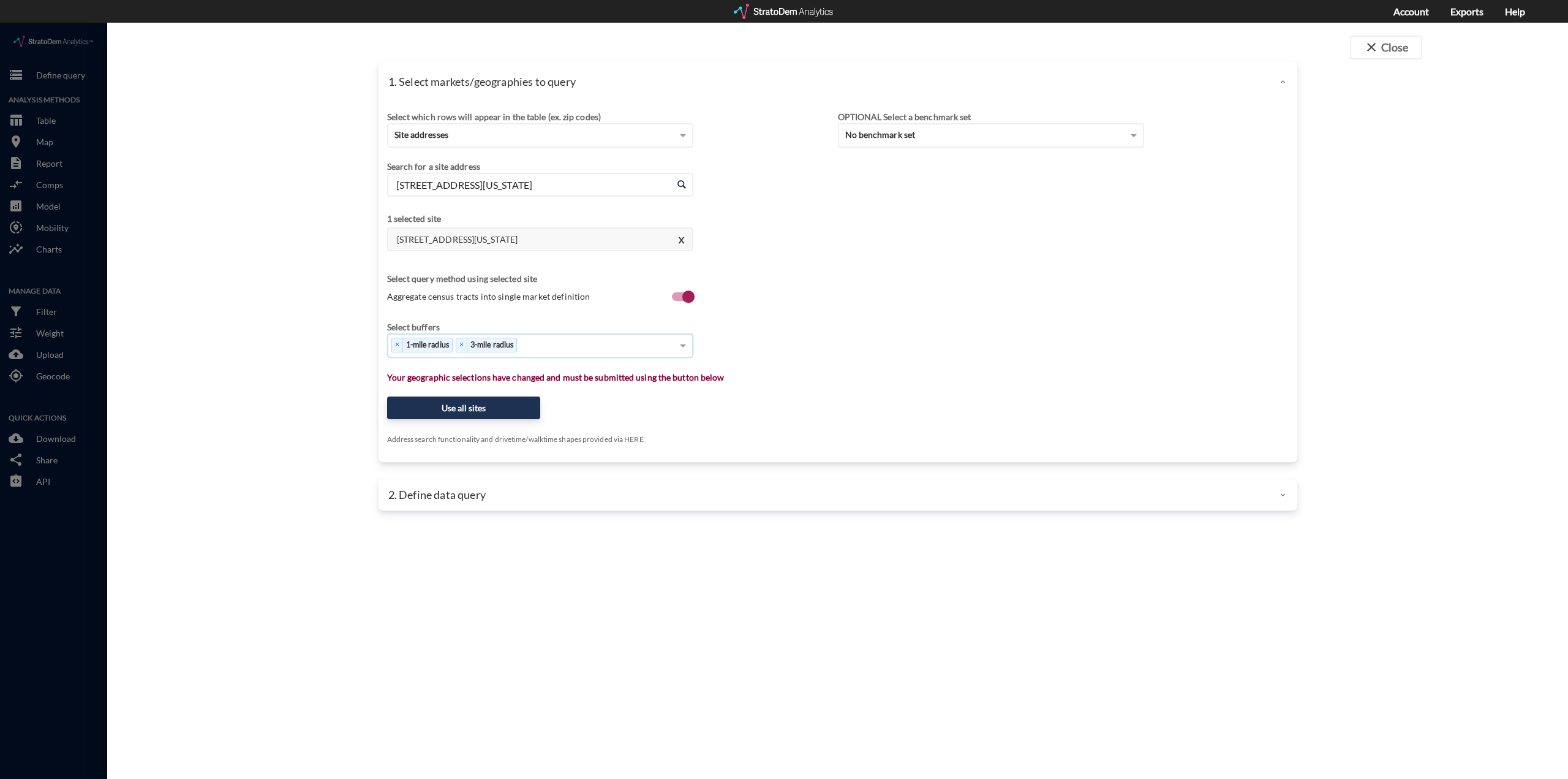
type input "5"
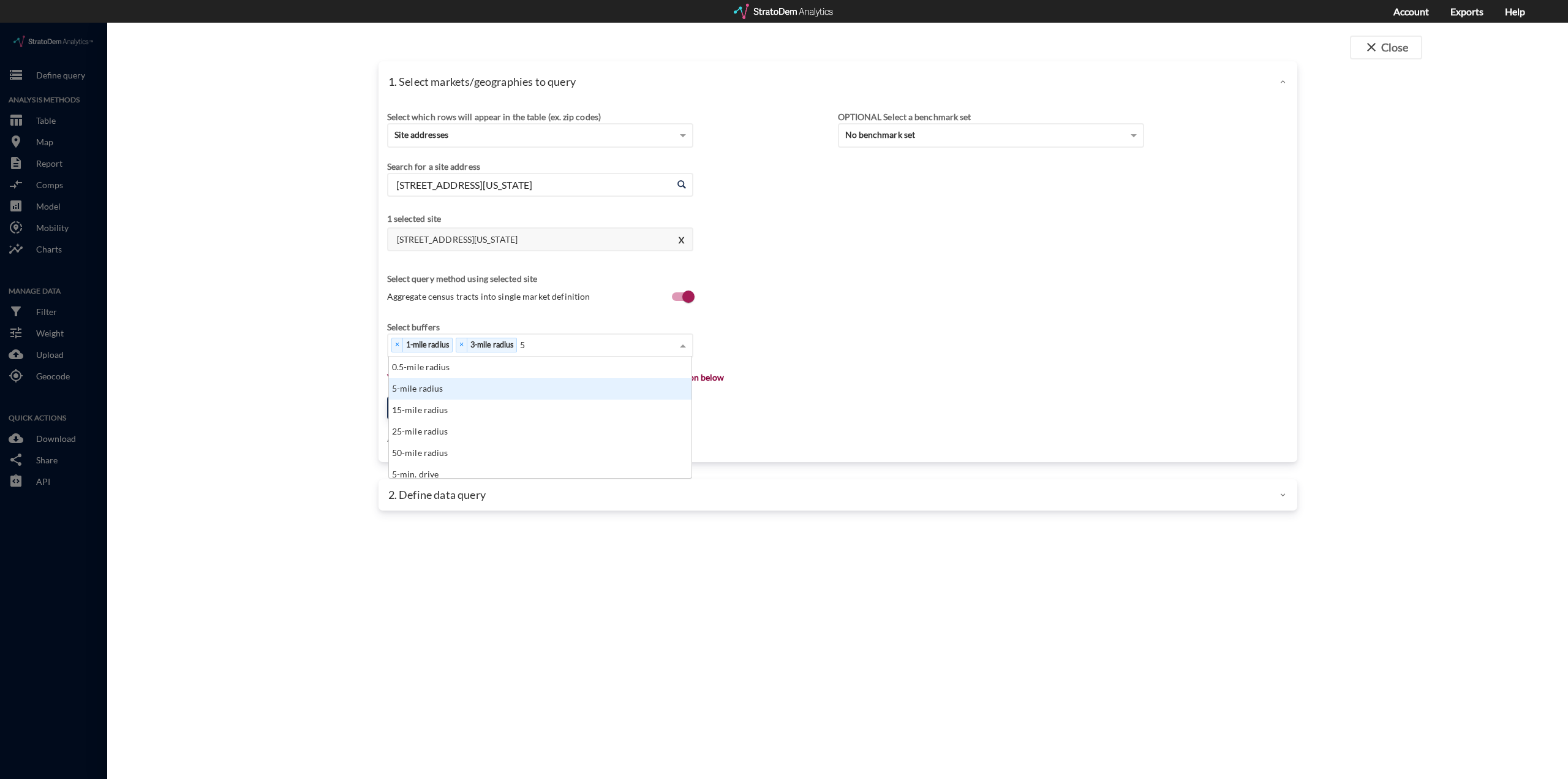
click div "5-mile radius"
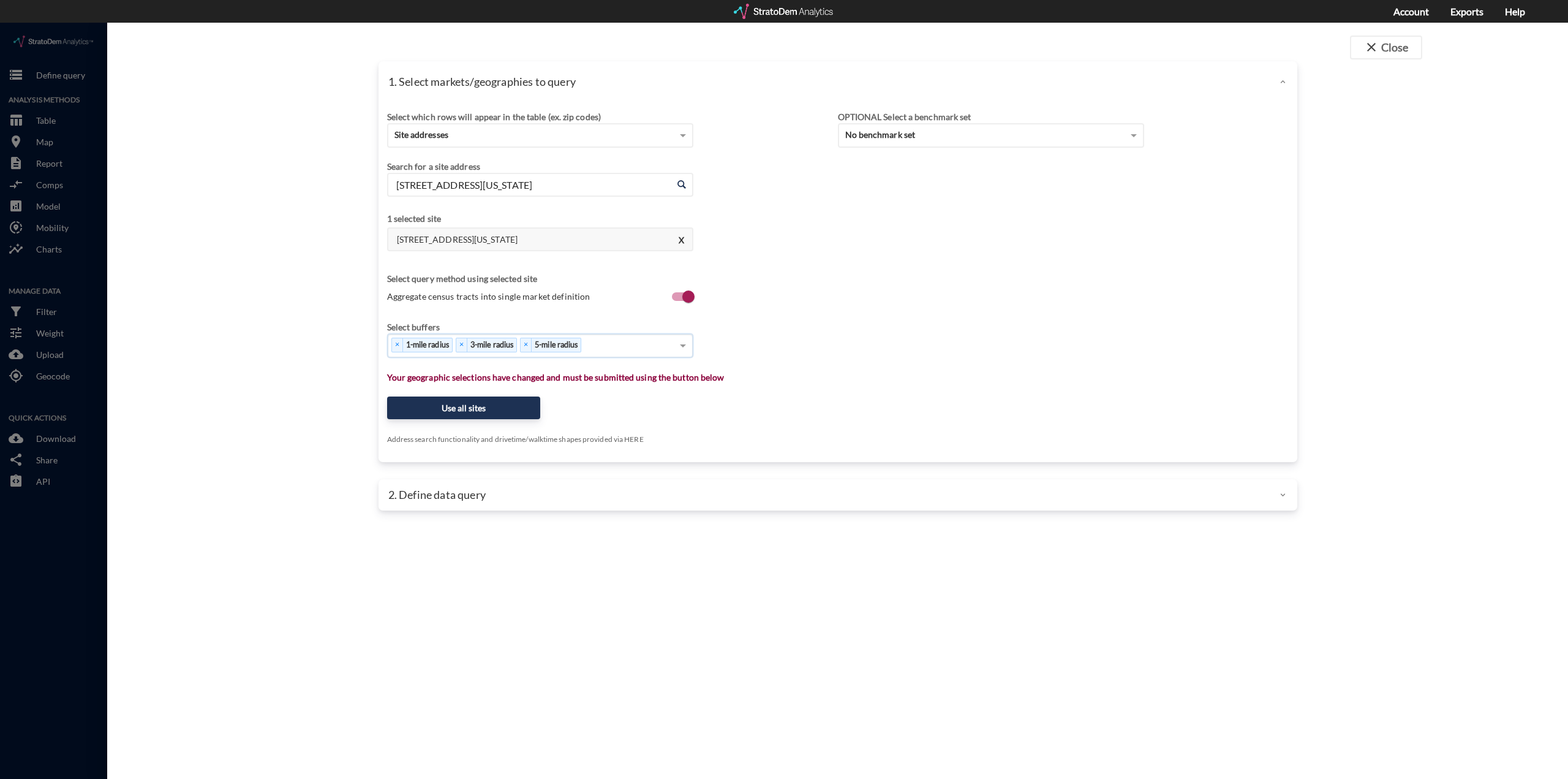
type input "1"
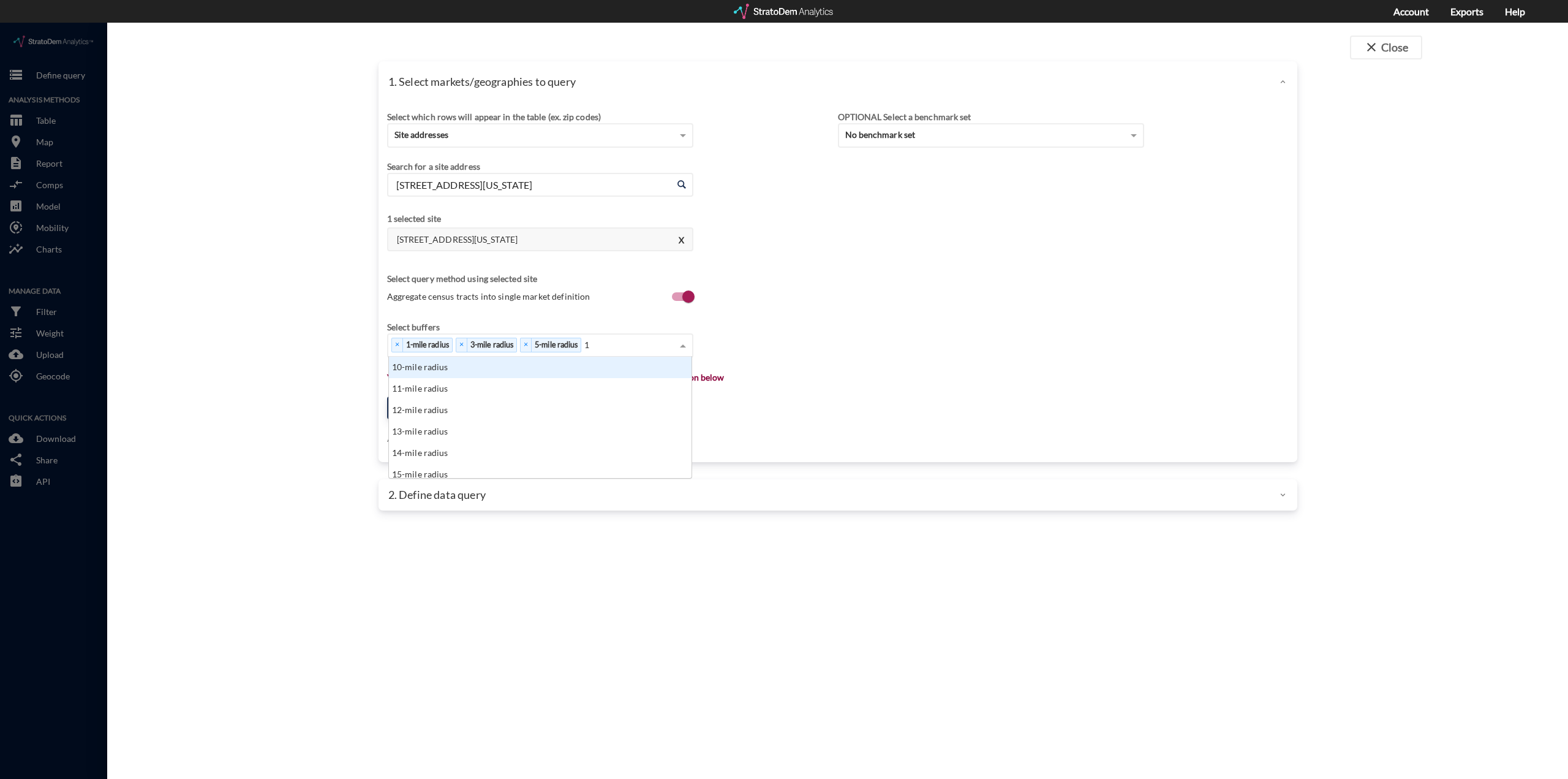
click div "10-mile radius"
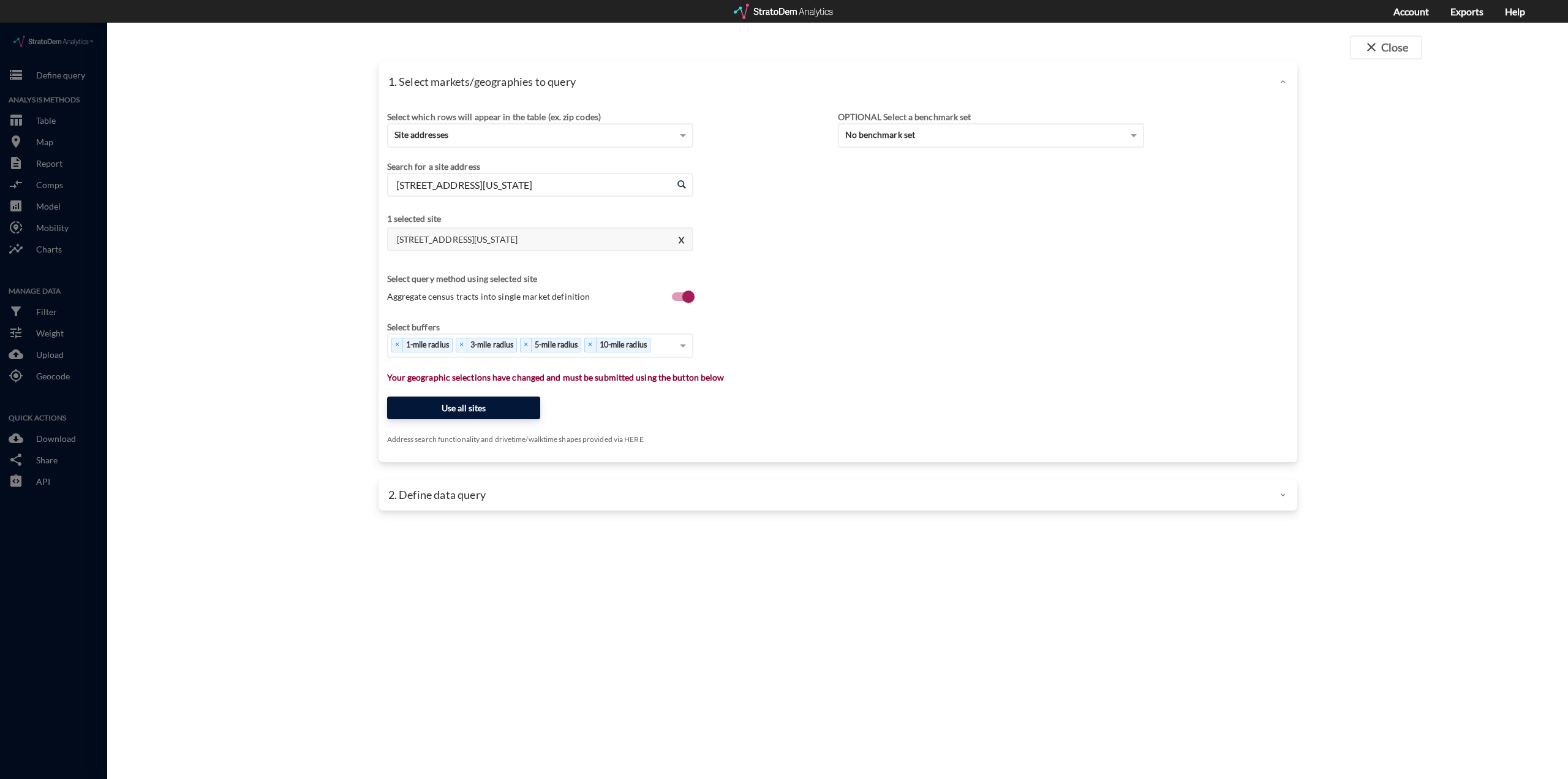
click button "Use all sites"
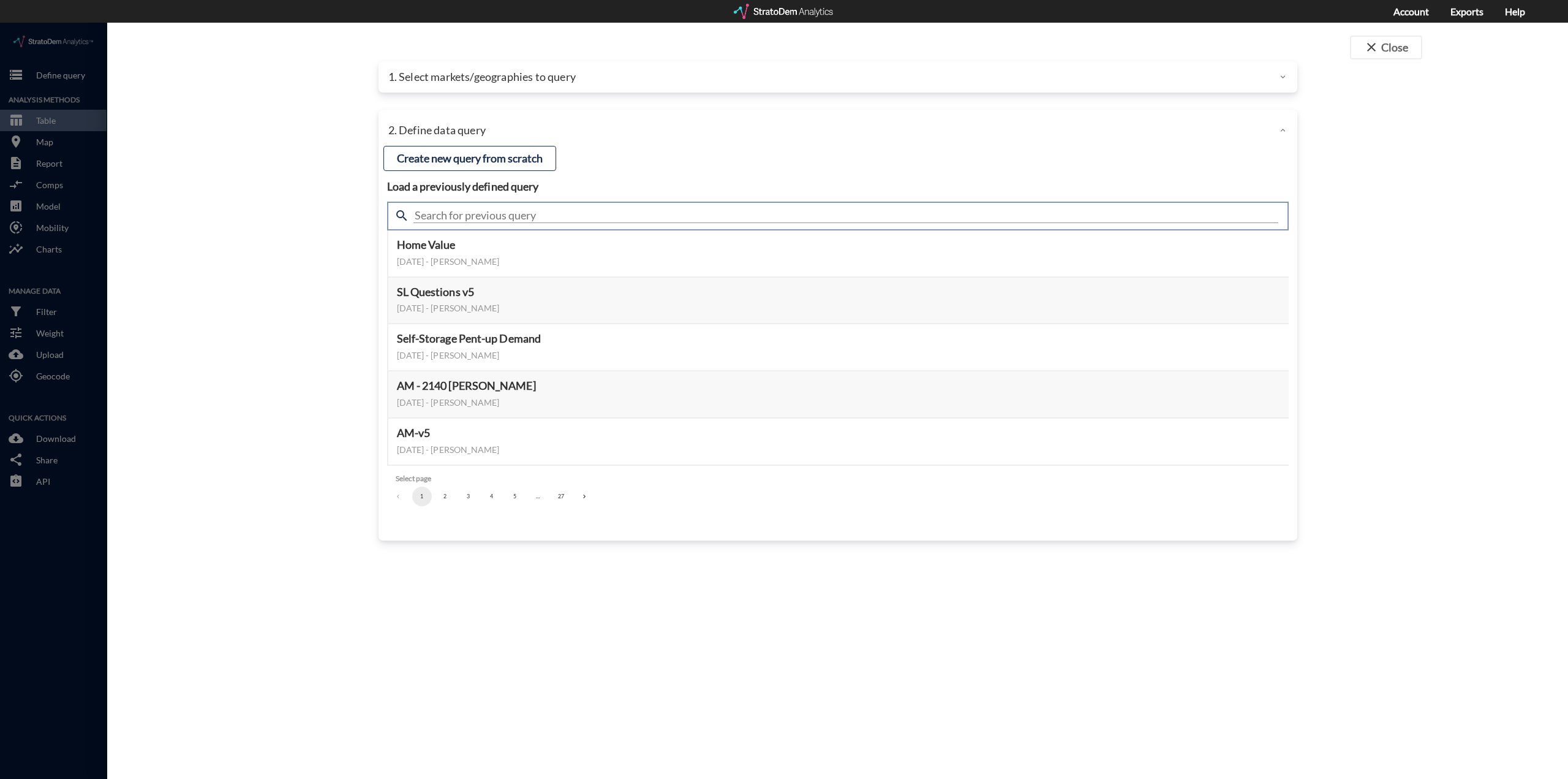
click input "text"
type input "demand"
click div "Load a previously defined query Create new query from scratch search demand Sel…"
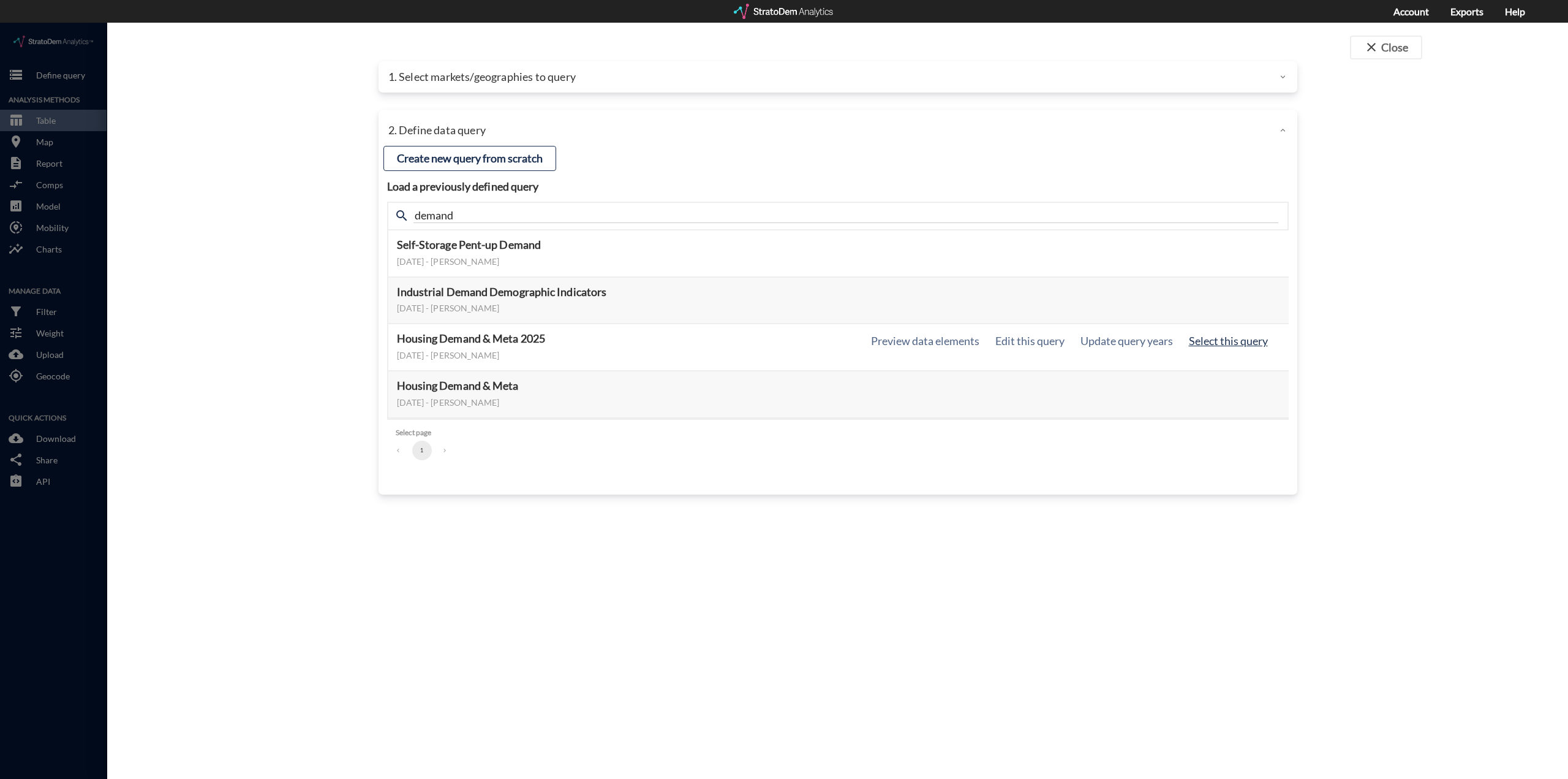
click button "Select this query"
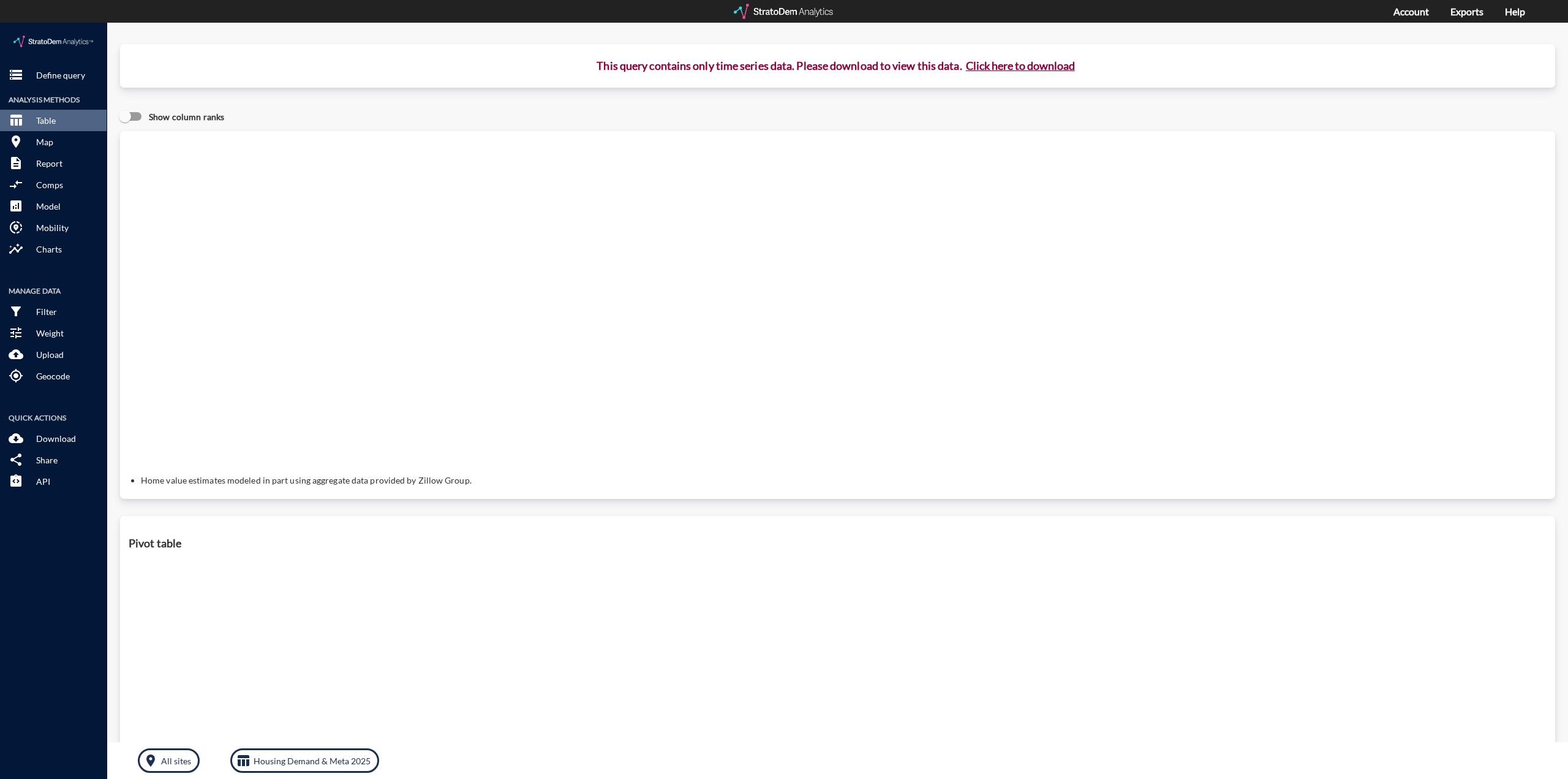
click button "Click here to download"
click link "Exports manager"
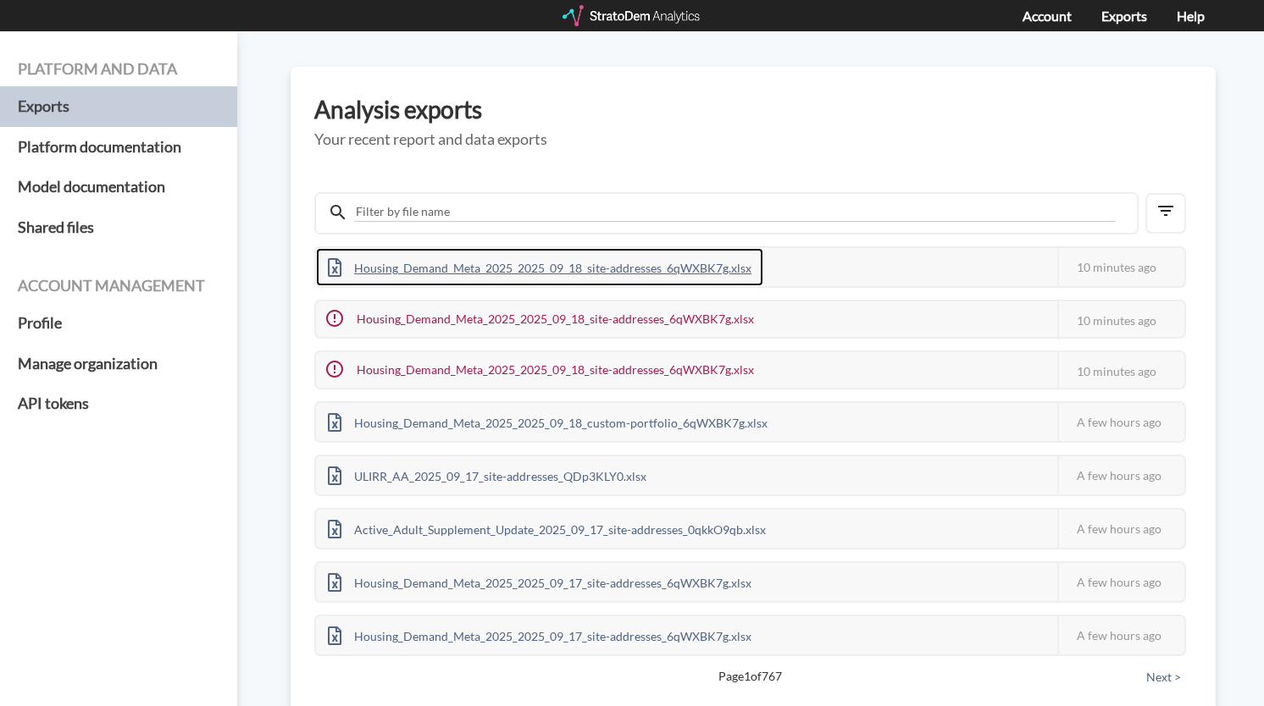
click at [732, 270] on div "Housing_Demand_Meta_2025_2025_09_18_site-addresses_6qWXBK7g.xlsx" at bounding box center [539, 267] width 447 height 38
